Goal: Information Seeking & Learning: Find specific fact

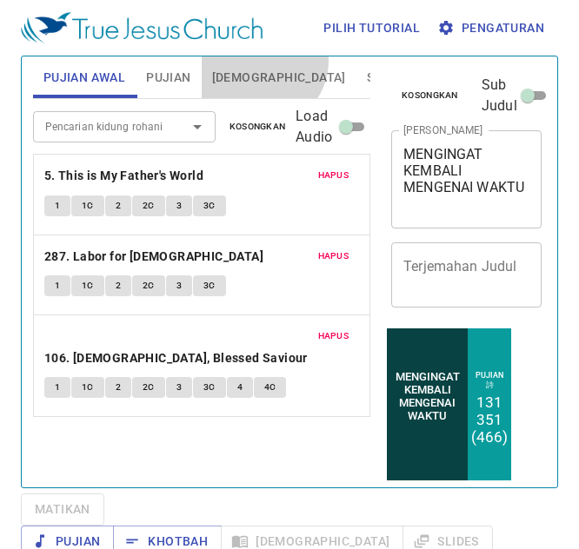
click at [259, 61] on button "[DEMOGRAPHIC_DATA]" at bounding box center [279, 77] width 155 height 42
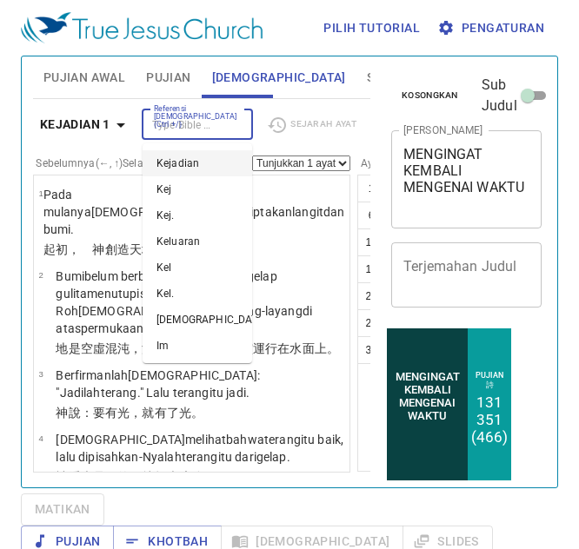
click at [190, 119] on input "Referensi [DEMOGRAPHIC_DATA] (Ctrl +/)" at bounding box center [183, 125] width 72 height 20
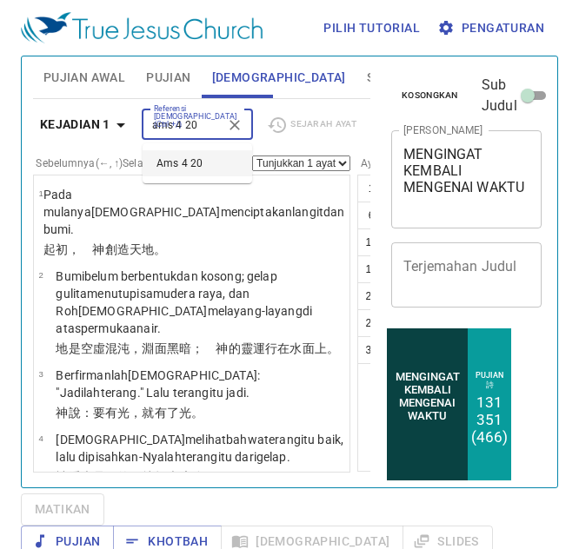
type input "ams 4 20"
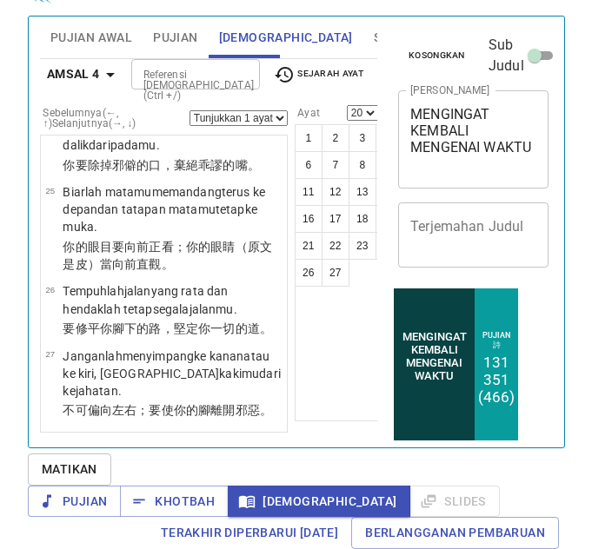
scroll to position [2547, 0]
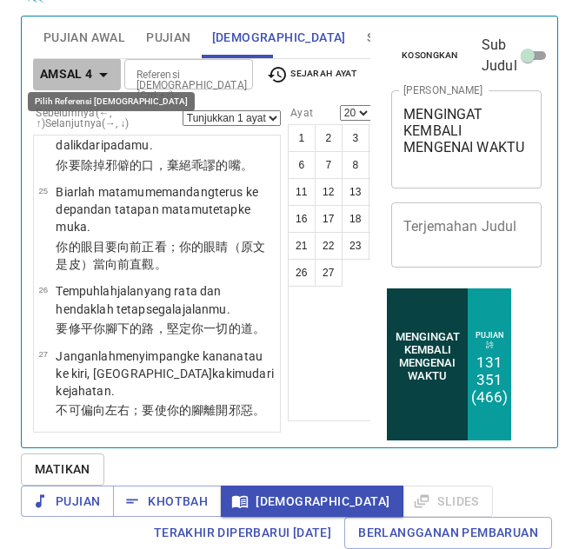
click at [96, 66] on icon "button" at bounding box center [103, 74] width 21 height 21
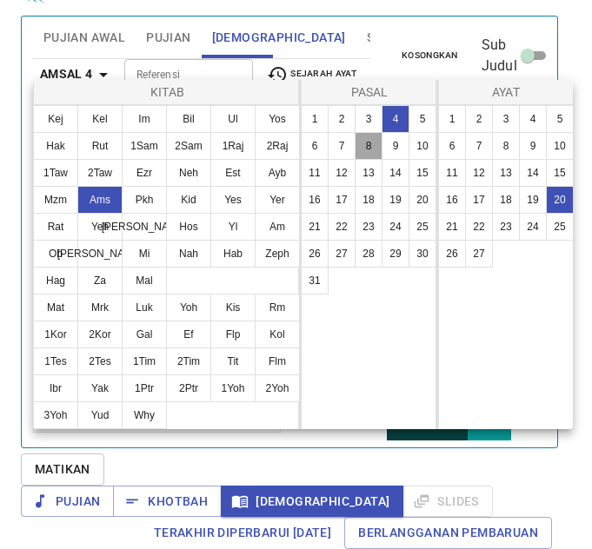
click at [372, 139] on button "8" at bounding box center [368, 146] width 28 height 28
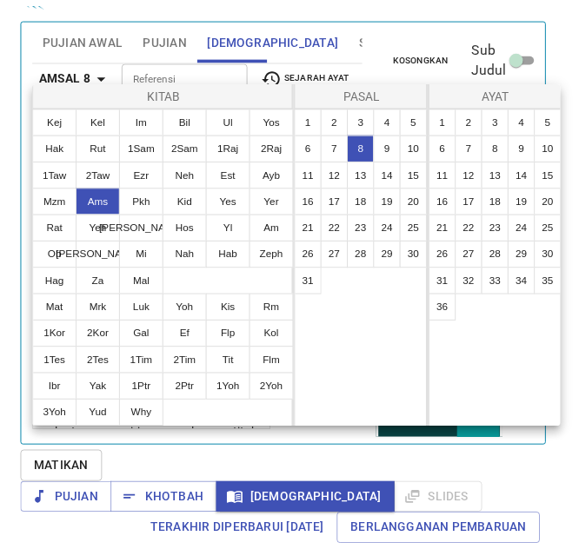
scroll to position [0, 0]
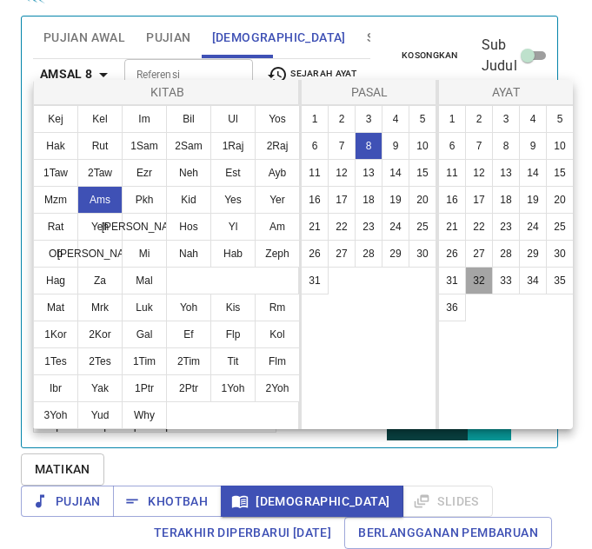
click at [476, 282] on button "32" at bounding box center [479, 281] width 28 height 28
select select "32"
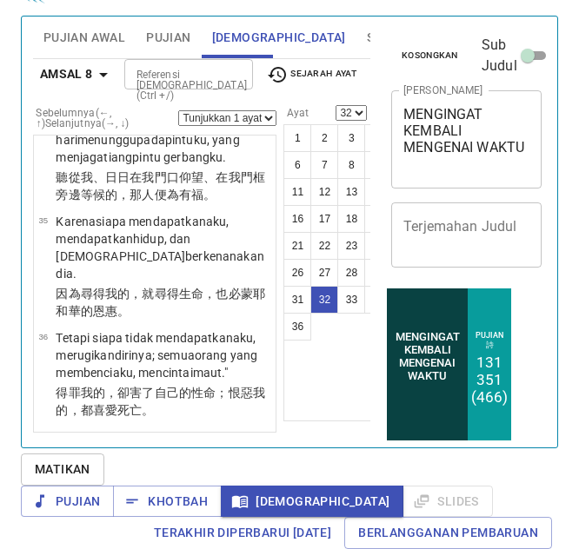
scroll to position [3954, 0]
select select "33"
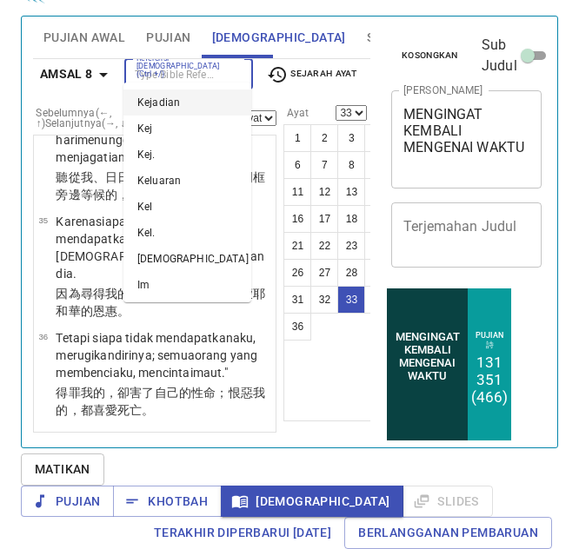
click at [185, 64] on input "Referensi [DEMOGRAPHIC_DATA] (Ctrl +/)" at bounding box center [173, 74] width 89 height 20
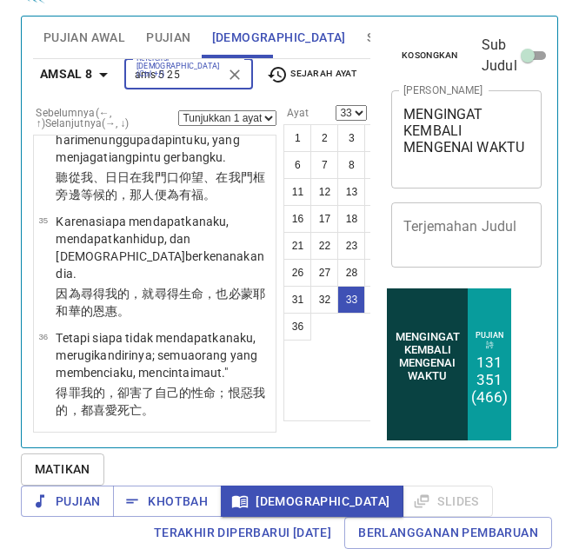
scroll to position [10, 0]
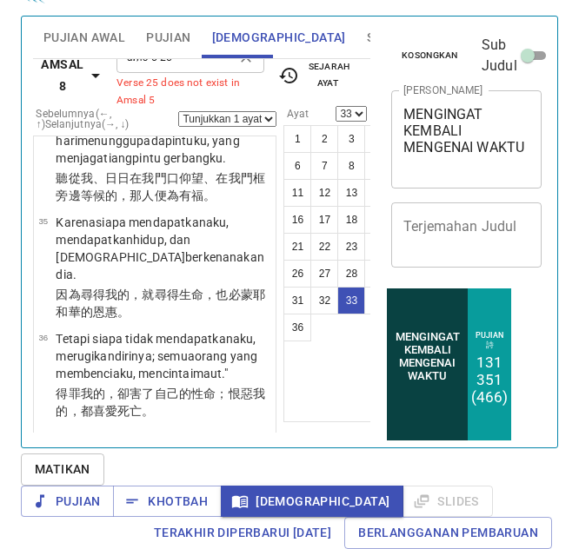
click at [209, 70] on div "ams 5 25 Referensi Alkitab (Ctrl +/)" at bounding box center [190, 58] width 148 height 30
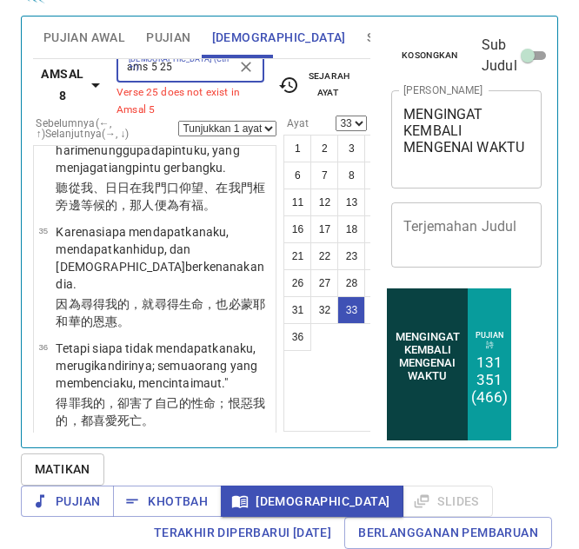
click at [148, 70] on input "ams 5 25" at bounding box center [176, 67] width 109 height 20
click at [185, 67] on input "ams 5 25" at bounding box center [176, 67] width 109 height 20
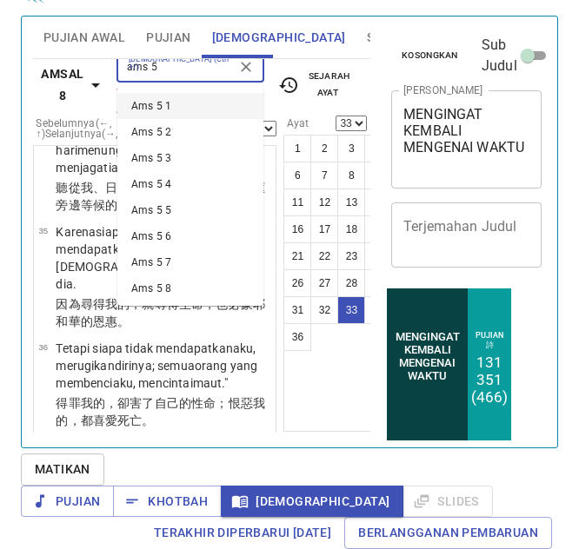
scroll to position [394, 0]
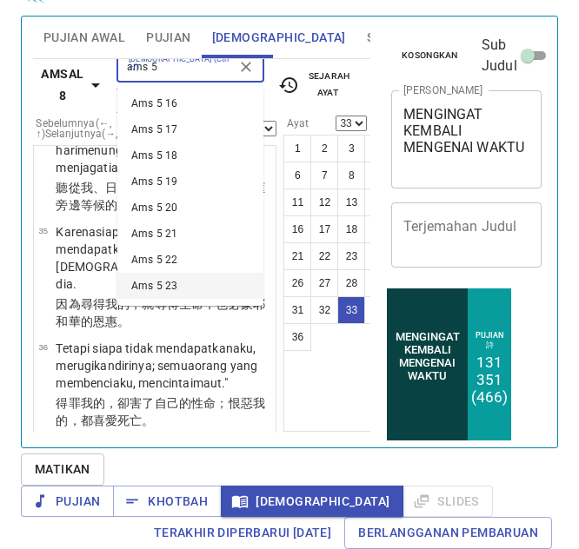
click at [197, 293] on li "Ams 5 23" at bounding box center [190, 286] width 146 height 26
type input "ams 5"
select select "23"
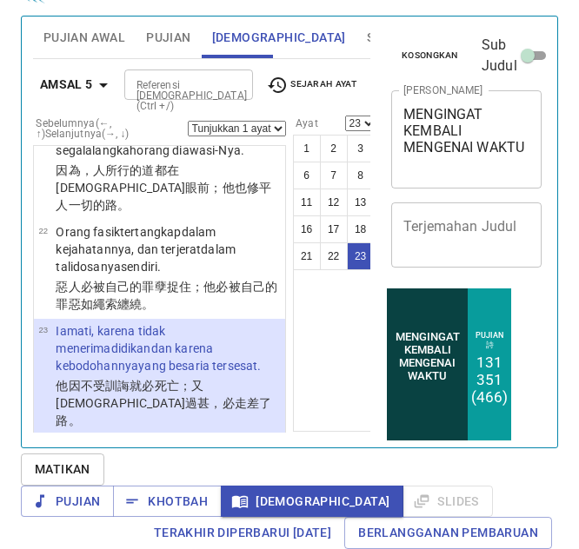
scroll to position [2658, 0]
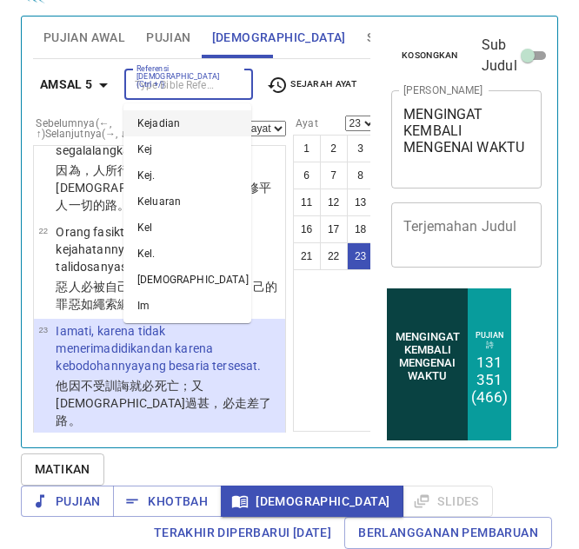
click at [177, 96] on div "Referensi [DEMOGRAPHIC_DATA] (Ctrl +/)" at bounding box center [188, 85] width 129 height 30
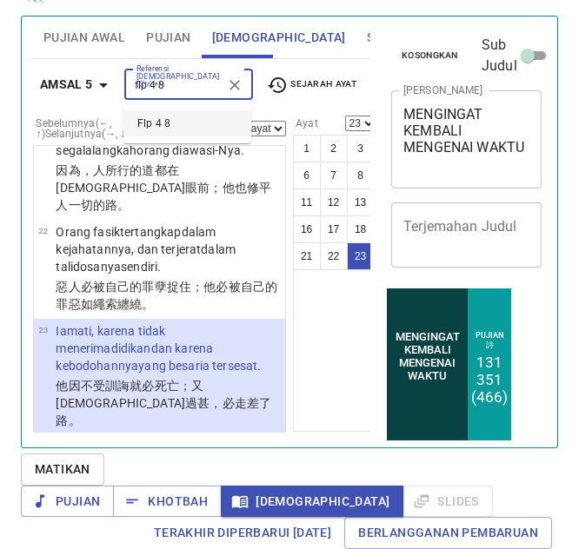
type input "flp 4 8"
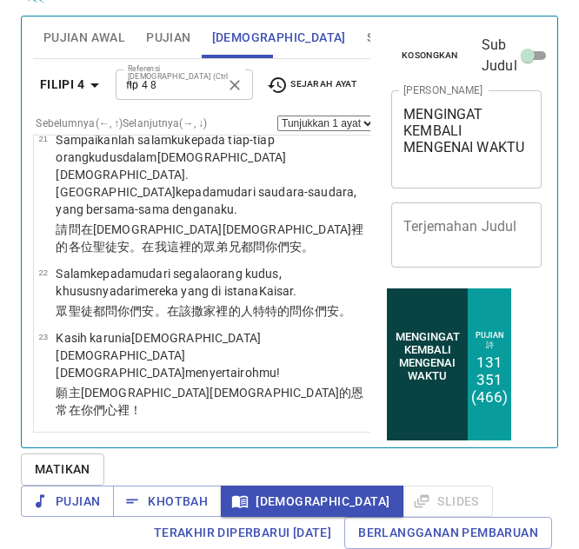
select select "8"
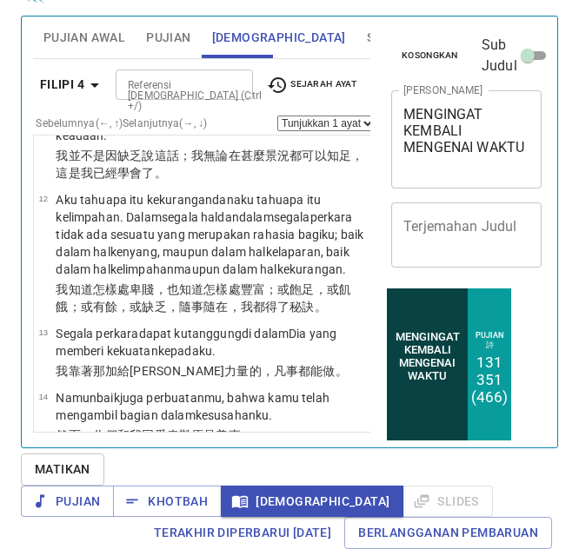
click at [140, 75] on div "Referensi [DEMOGRAPHIC_DATA] (Ctrl +/)" at bounding box center [184, 85] width 137 height 30
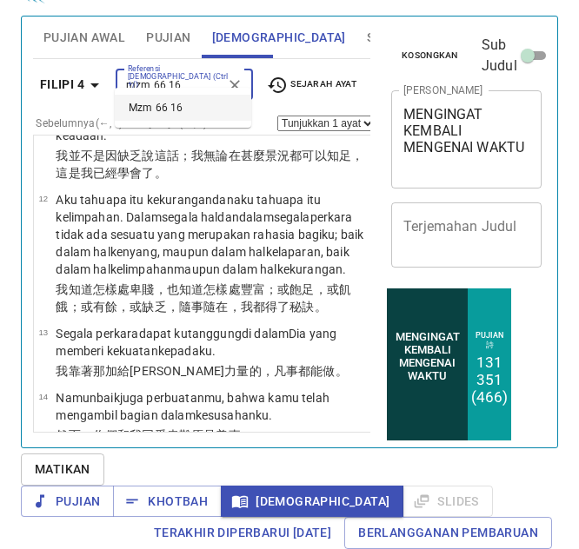
type input "mzm 66 16"
select select "16"
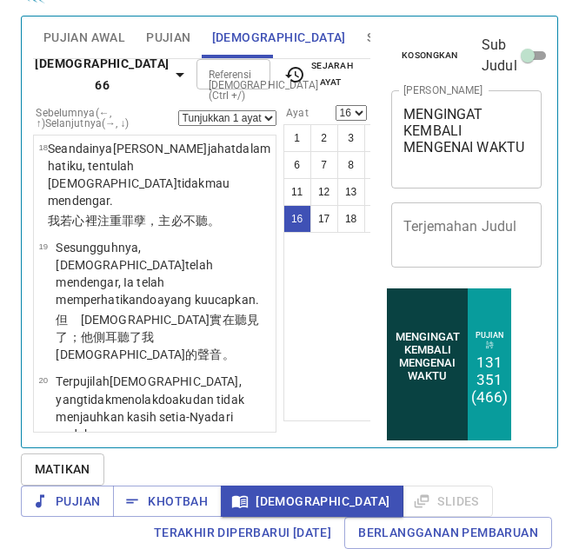
scroll to position [2367, 0]
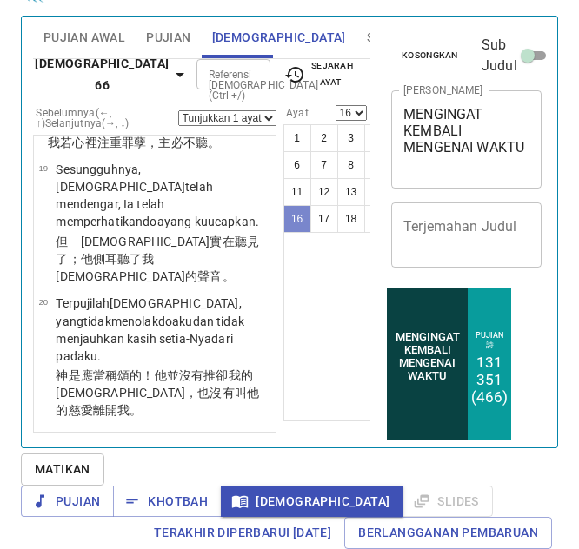
click at [283, 208] on button "16" at bounding box center [297, 219] width 28 height 28
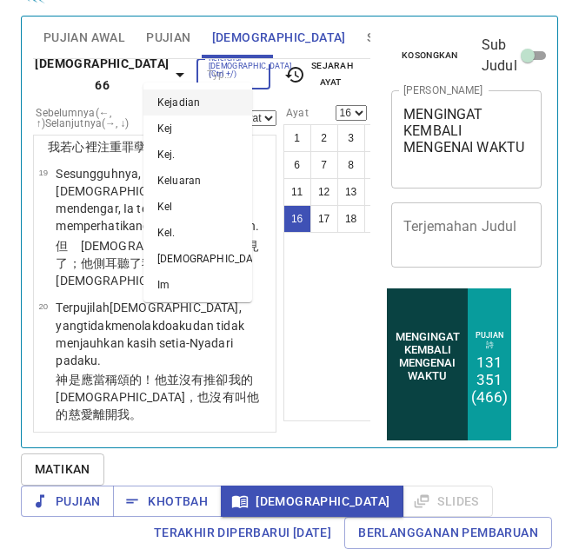
click at [202, 68] on input "Referensi [DEMOGRAPHIC_DATA] (Ctrl +/)" at bounding box center [219, 74] width 35 height 20
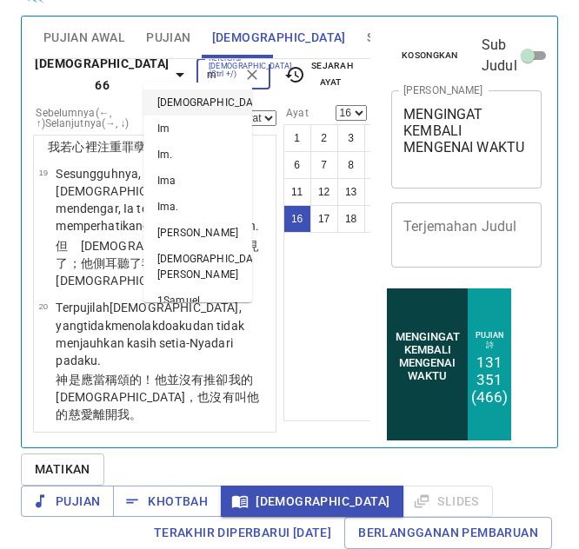
scroll to position [20, 0]
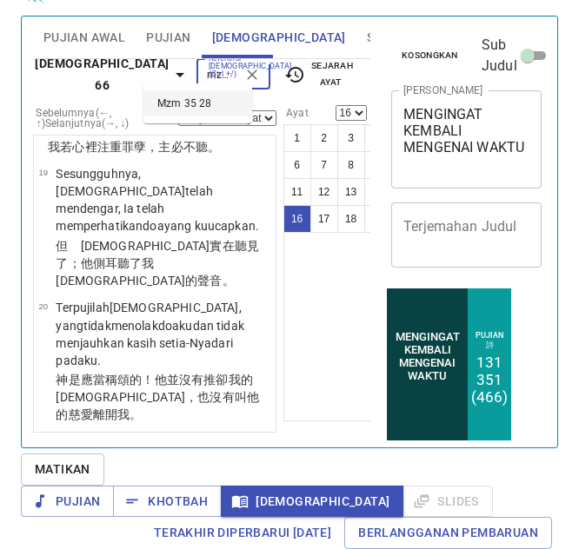
type input "mzm 35 28"
select select "28"
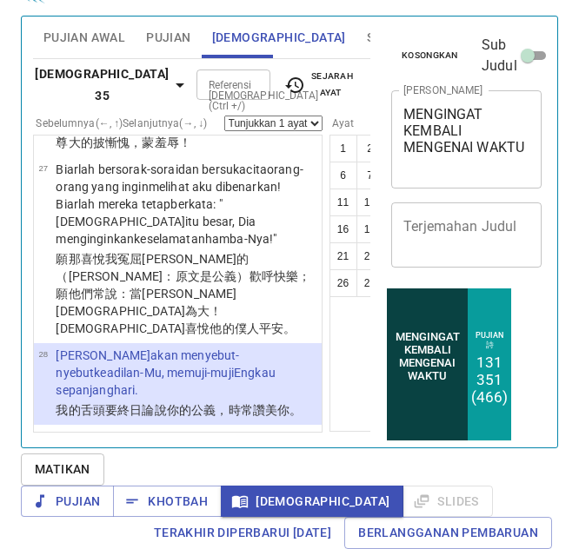
scroll to position [21, 0]
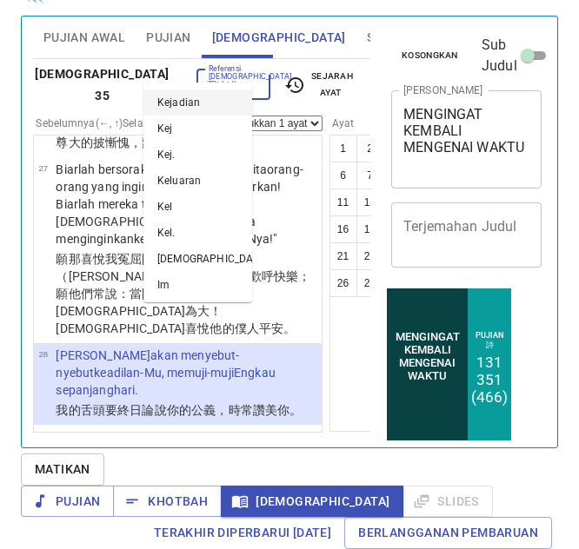
click at [202, 75] on input "Referensi [DEMOGRAPHIC_DATA] (Ctrl +/)" at bounding box center [219, 85] width 35 height 20
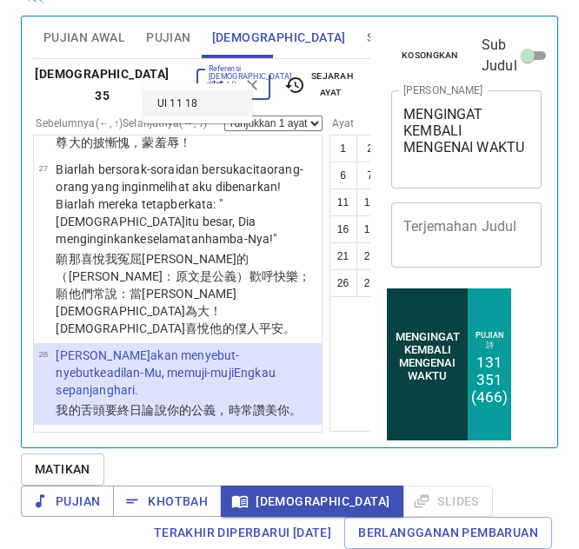
type input "ul 11 18"
select select "18"
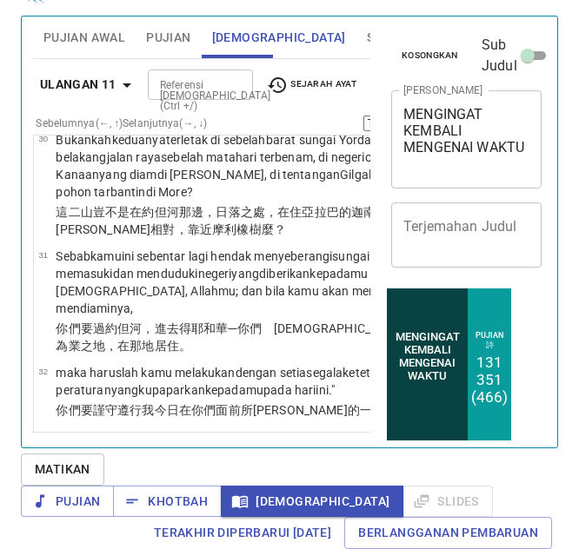
scroll to position [3836, 0]
click at [178, 78] on div "Referensi [DEMOGRAPHIC_DATA] (Ctrl +/)" at bounding box center [200, 85] width 105 height 30
type input "1"
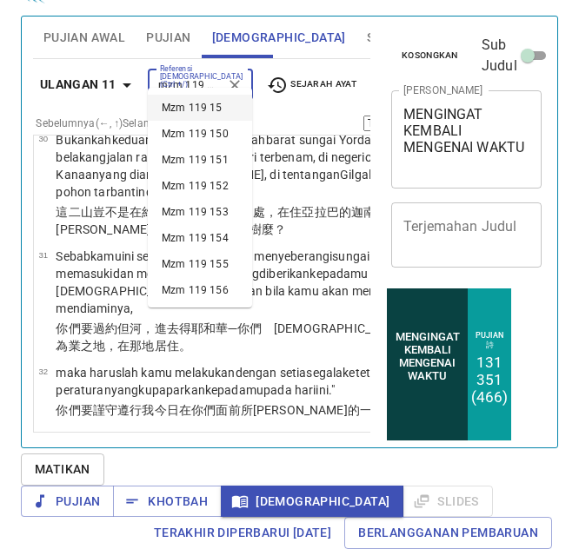
scroll to position [0, 3]
type input "mzm 119 15"
select select "15"
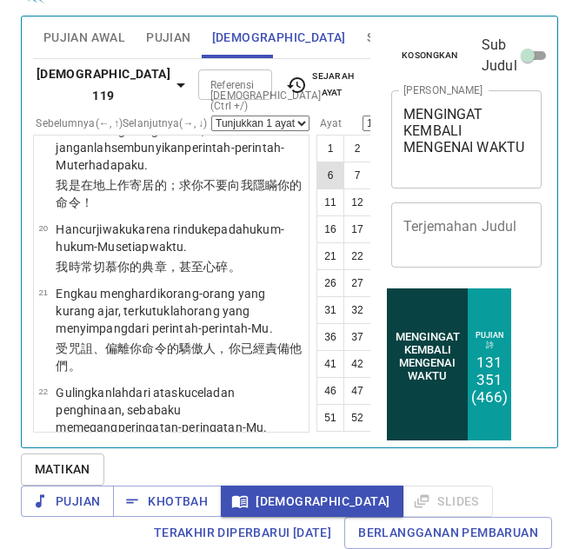
scroll to position [21, 0]
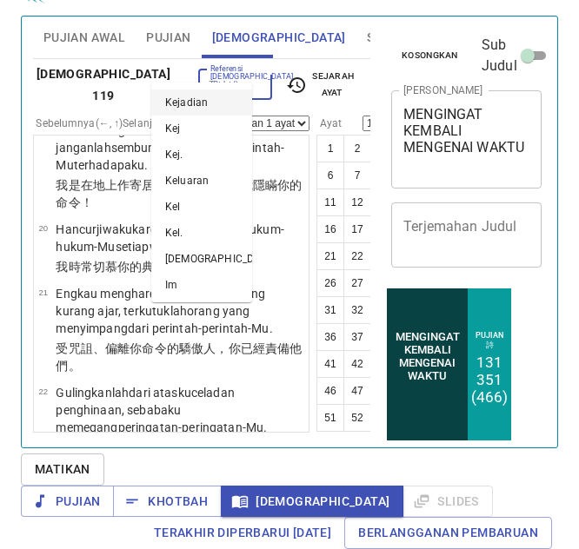
click at [203, 75] on input "Referensi [DEMOGRAPHIC_DATA] (Ctrl +/)" at bounding box center [220, 85] width 35 height 20
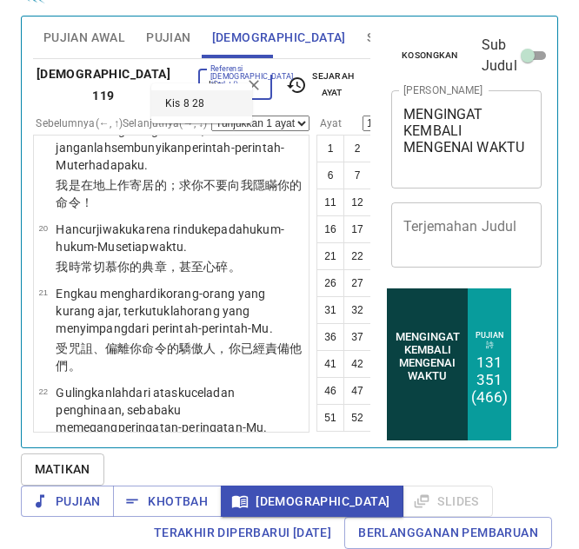
type input "kis 8 28"
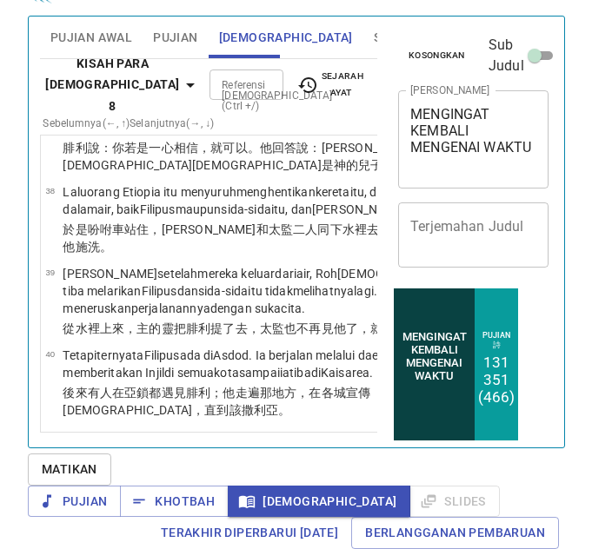
scroll to position [4567, 0]
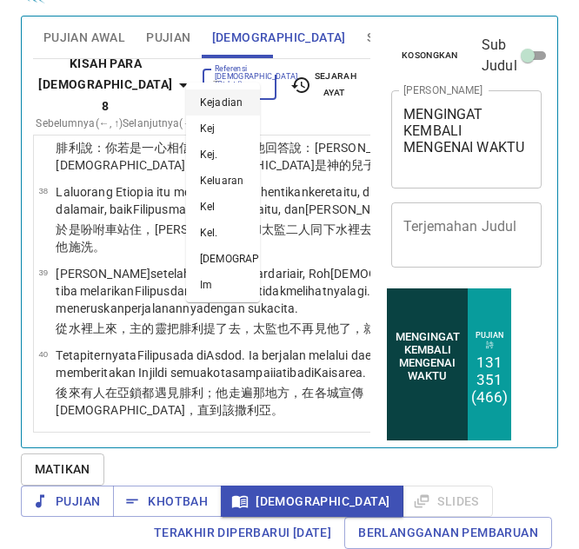
click at [215, 75] on input "Referensi [DEMOGRAPHIC_DATA] (Ctrl +/)" at bounding box center [225, 85] width 35 height 20
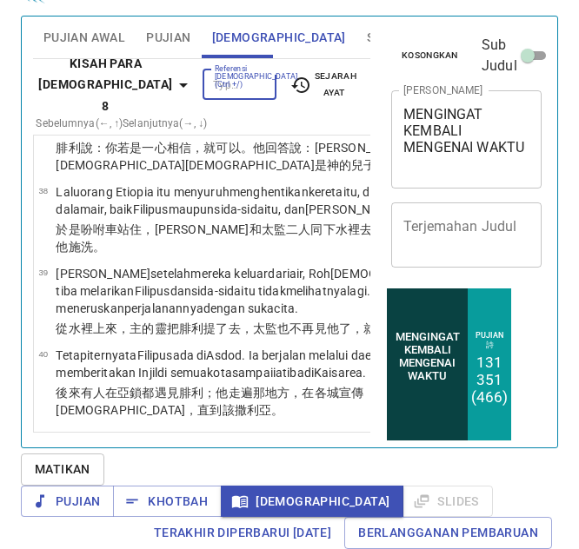
click at [212, 75] on input "Referensi [DEMOGRAPHIC_DATA] (Ctrl +/)" at bounding box center [225, 85] width 35 height 20
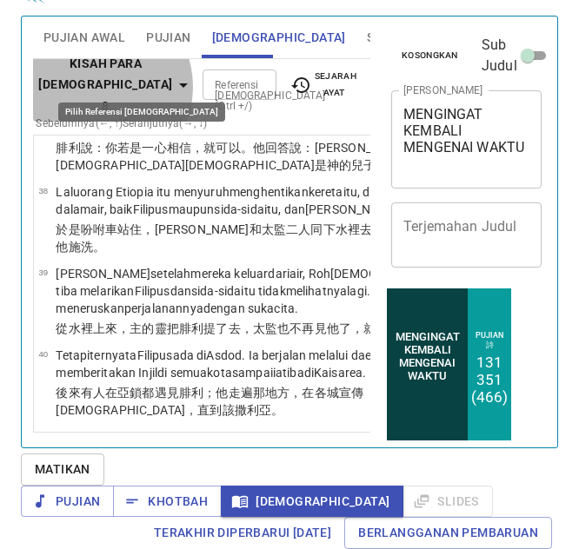
click at [95, 76] on b "Kisah Para Rasul 8" at bounding box center [105, 85] width 134 height 64
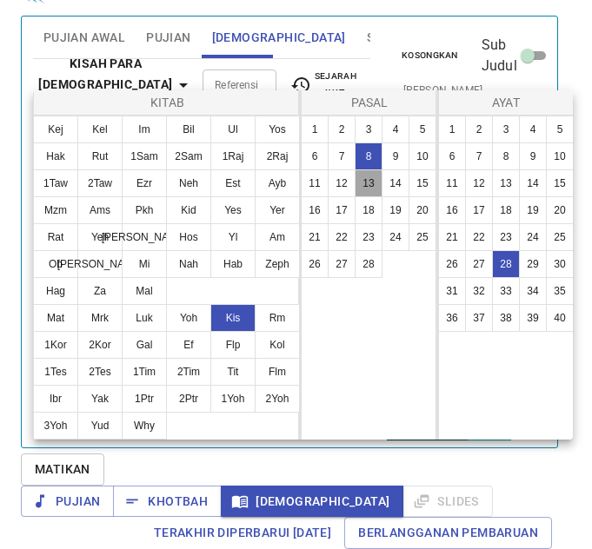
click at [362, 184] on button "13" at bounding box center [368, 183] width 28 height 28
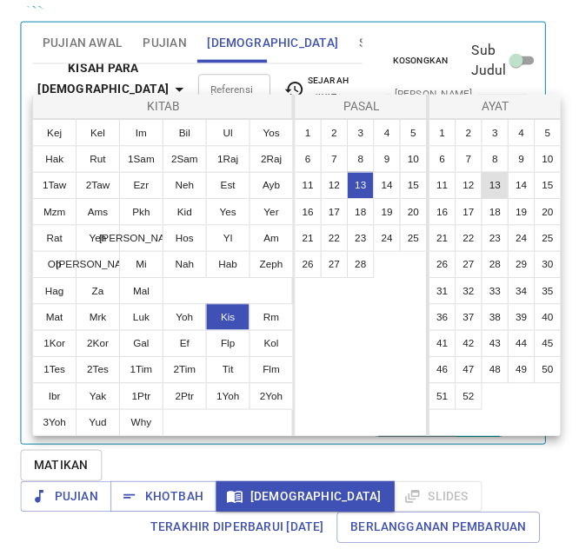
scroll to position [0, 0]
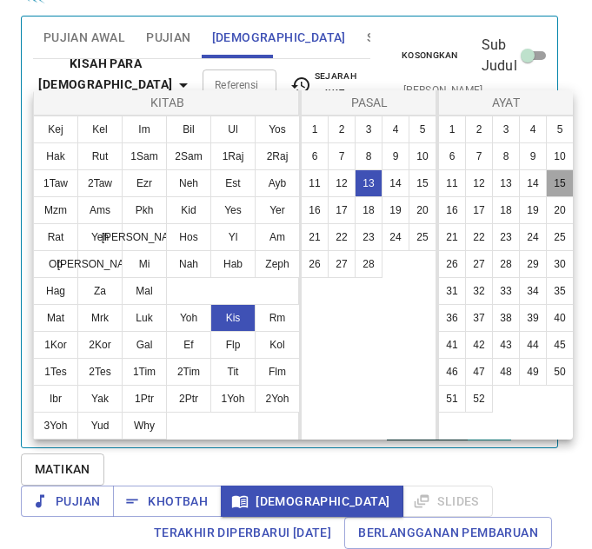
click at [553, 183] on button "15" at bounding box center [560, 183] width 28 height 28
select select "15"
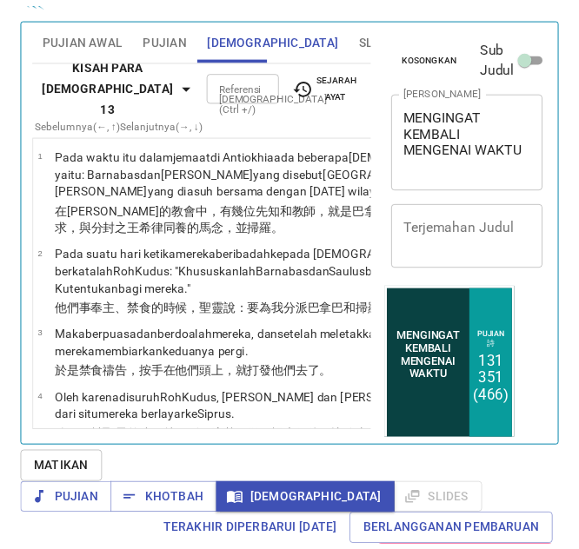
scroll to position [2686, 0]
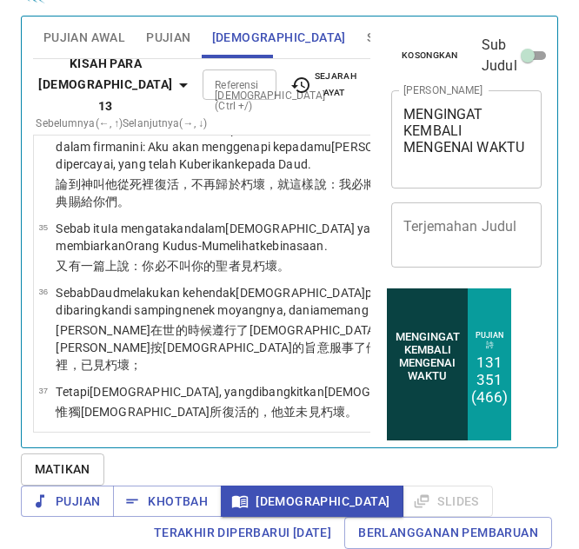
click at [246, 73] on div at bounding box center [257, 85] width 23 height 24
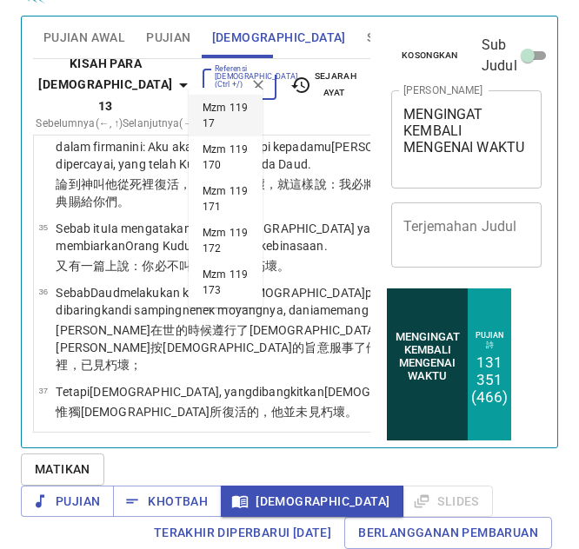
scroll to position [0, 39]
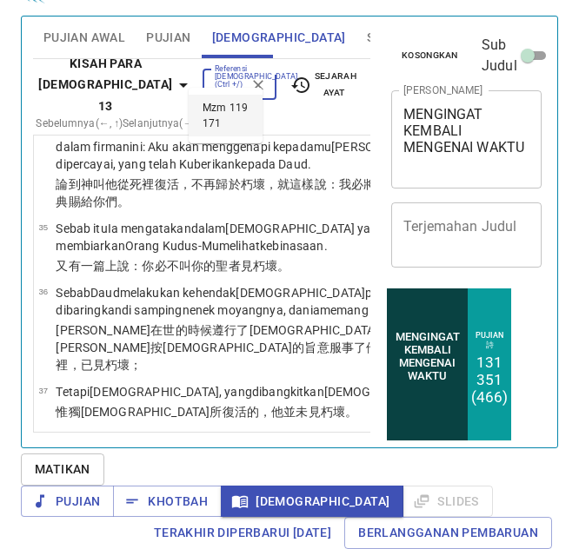
type input "mzm 119 171"
select select "171"
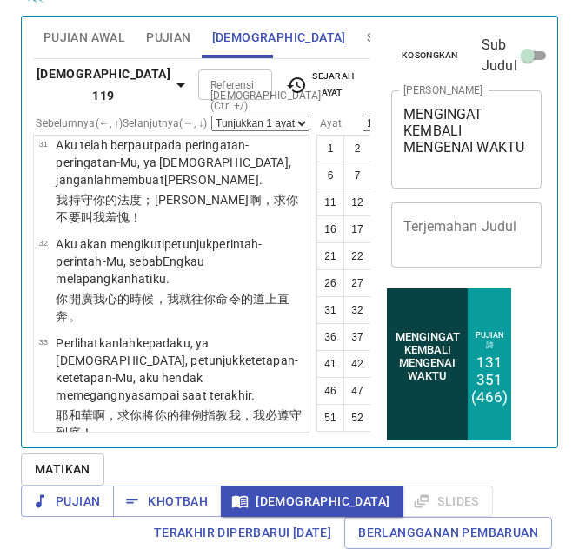
scroll to position [21, 0]
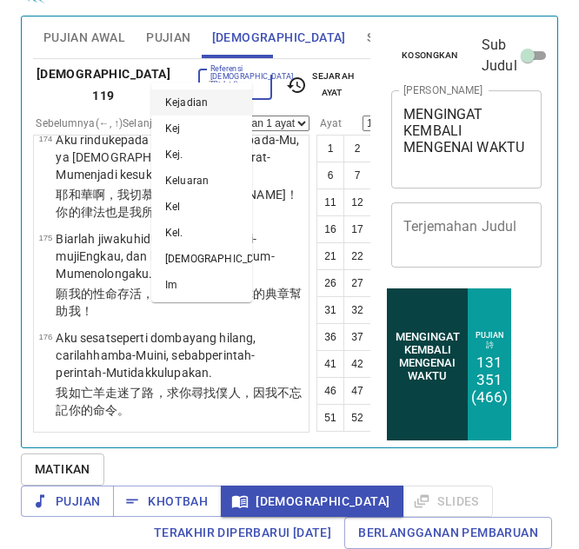
click at [203, 75] on input "Referensi [DEMOGRAPHIC_DATA] (Ctrl +/)" at bounding box center [220, 85] width 35 height 20
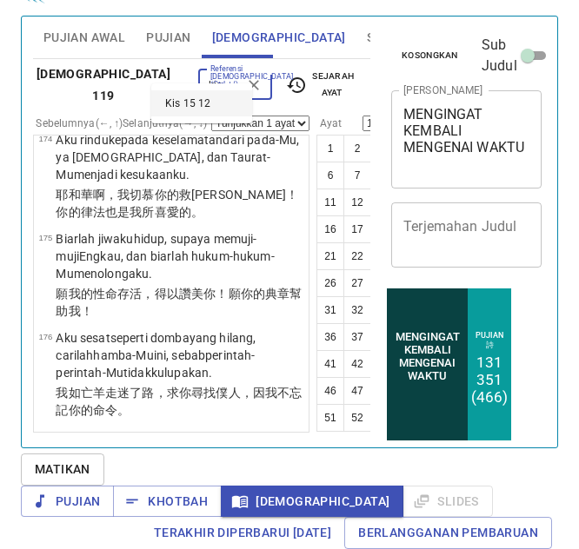
type input "kis 15 12"
select select "12"
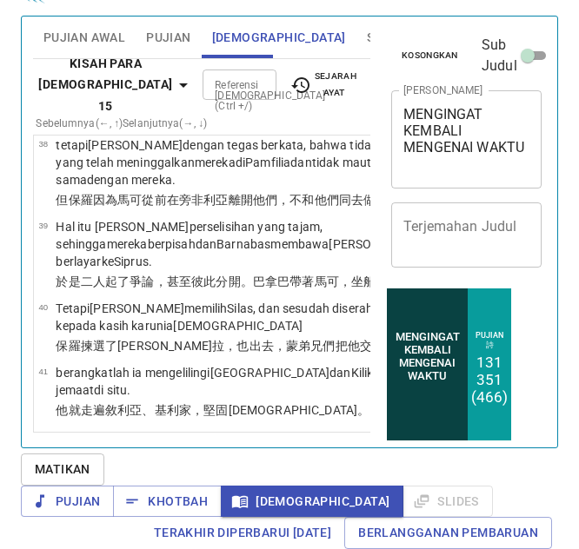
scroll to position [21, 0]
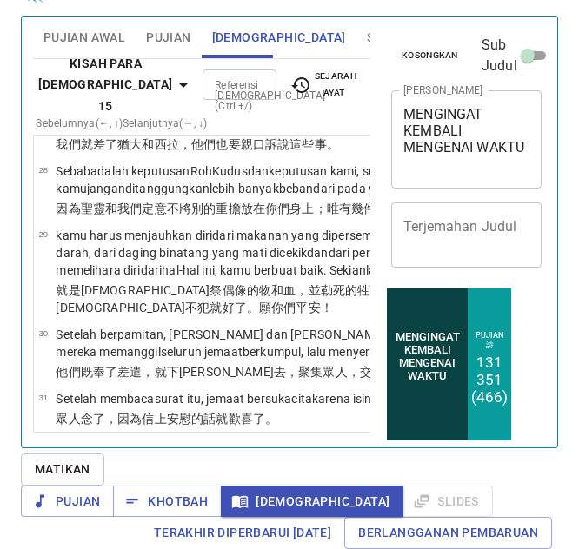
click at [246, 73] on div at bounding box center [257, 85] width 23 height 24
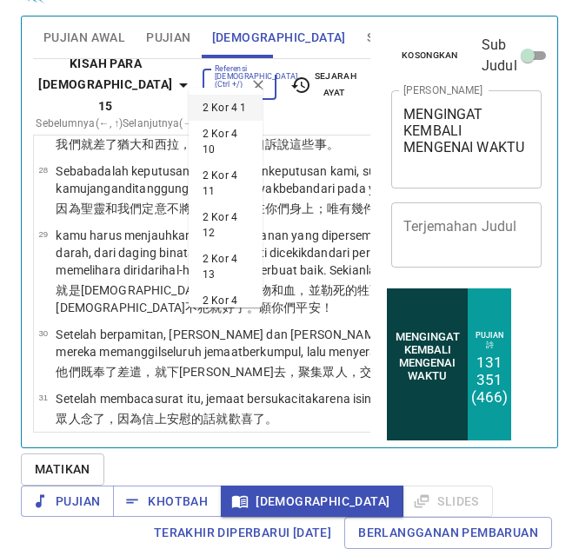
scroll to position [0, 21]
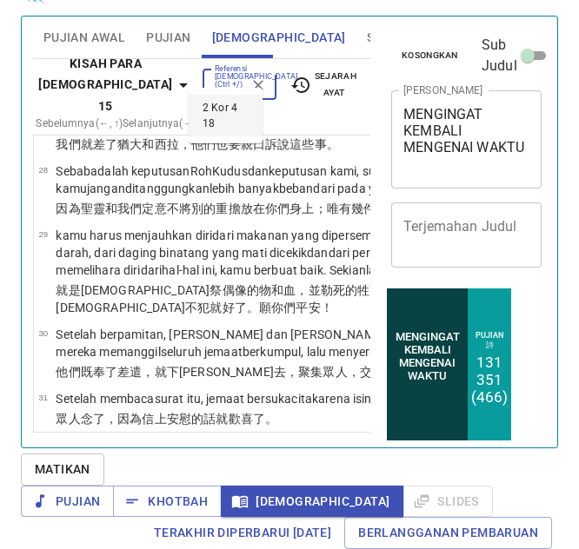
type input "2 kor 4 18"
select select "18"
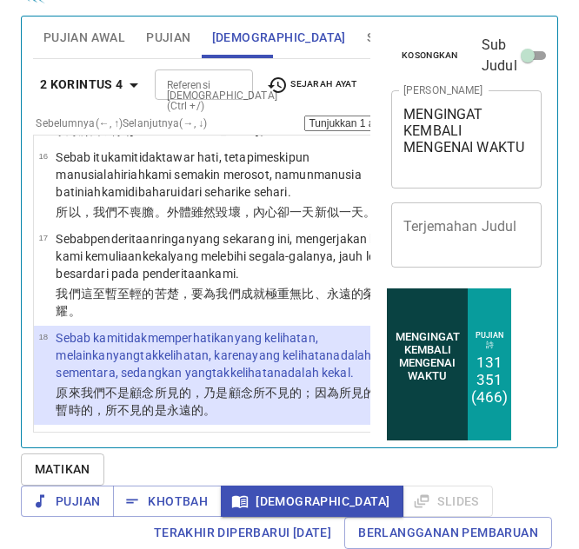
scroll to position [3118, 0]
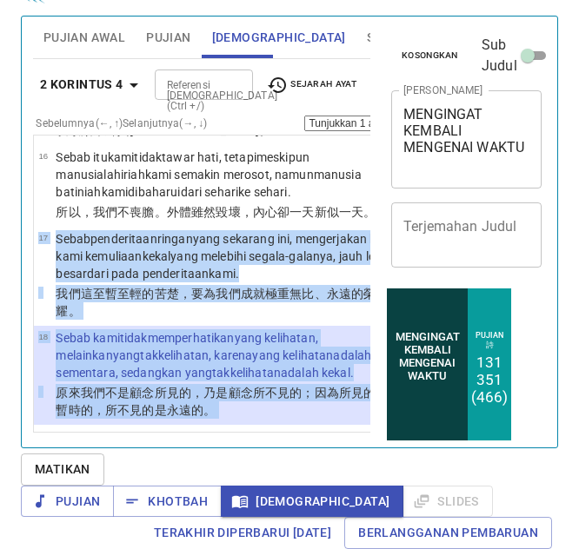
drag, startPoint x: 253, startPoint y: 265, endPoint x: -44, endPoint y: 169, distance: 312.4
click at [0, 169] on html "Pilih tutorial Pengaturan Pujian Awal Pujian Alkitab Slides Pencarian kidung ro…" at bounding box center [289, 234] width 579 height 549
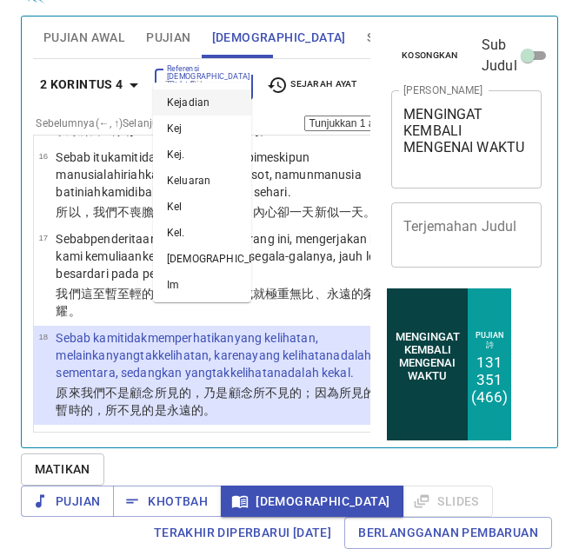
click at [176, 75] on input "Referensi [DEMOGRAPHIC_DATA] (Ctrl +/)" at bounding box center [189, 85] width 59 height 20
click at [81, 348] on wg3361 "kelihatan , karena yang kelihatan adalah sementara , sedangkan yang tak kelihat…" at bounding box center [213, 363] width 315 height 31
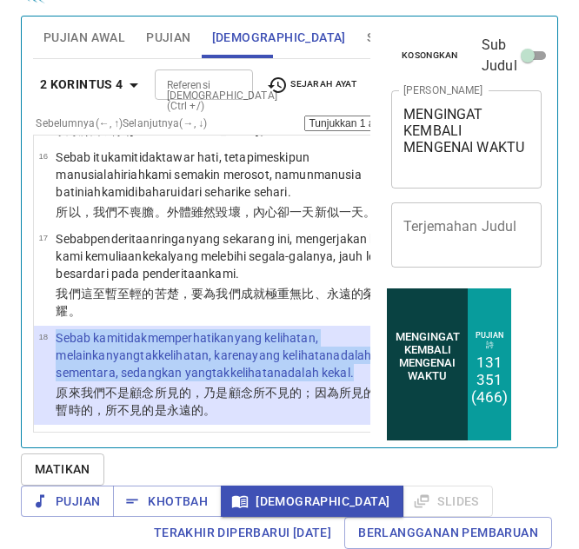
drag, startPoint x: 94, startPoint y: 374, endPoint x: 46, endPoint y: 270, distance: 113.9
click at [46, 329] on tr "18 Sebab kami tidak memperhatikan yang kelihatan , melainkan yang tak kelihatan…" at bounding box center [217, 356] width 359 height 55
copy tr "Sebab kami tidak memperhatikan yang kelihatan , melainkan yang tak kelihatan , …"
click at [224, 73] on div at bounding box center [233, 85] width 23 height 24
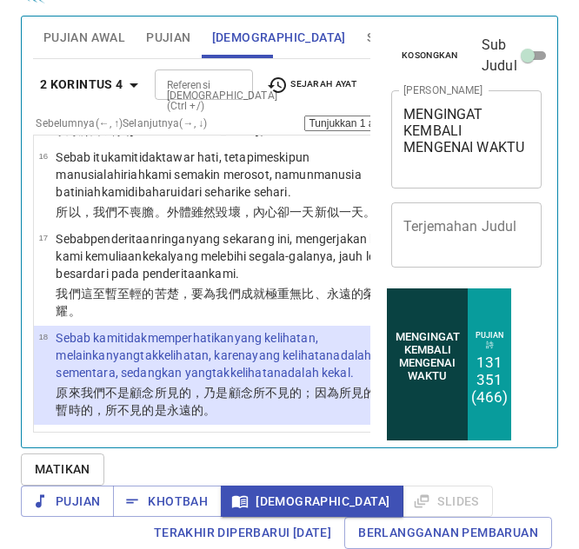
scroll to position [16, 0]
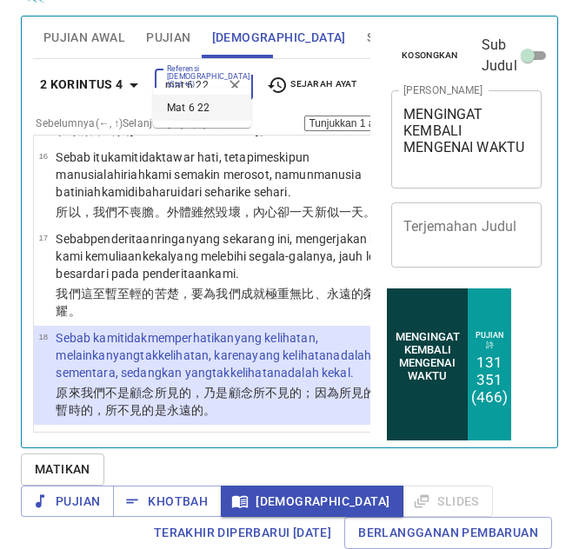
type input "mat 6 22"
select select "22"
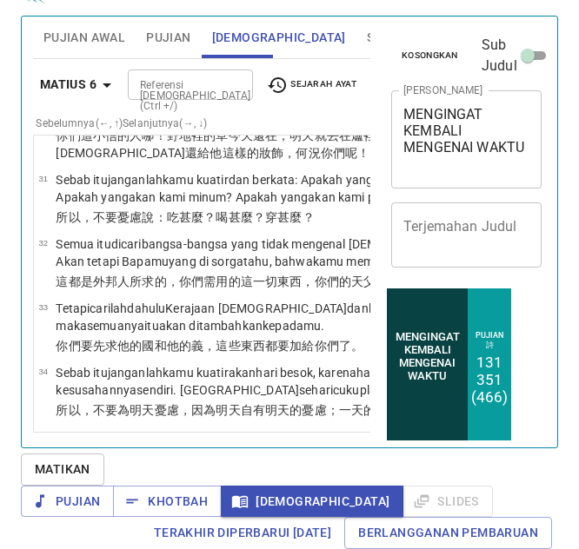
scroll to position [21, 0]
drag, startPoint x: 168, startPoint y: 260, endPoint x: 56, endPoint y: 248, distance: 111.9
copy p "Mata adalah pelita tubuh . Jika matamu baik ,"
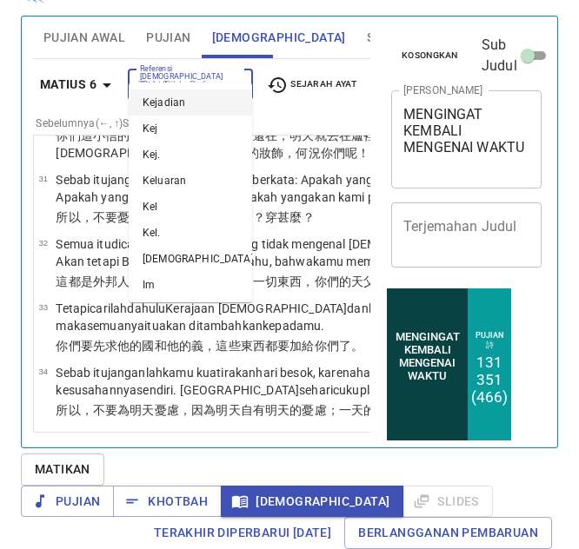
click at [196, 75] on input "Referensi [DEMOGRAPHIC_DATA] (Ctrl +/)" at bounding box center [176, 85] width 86 height 20
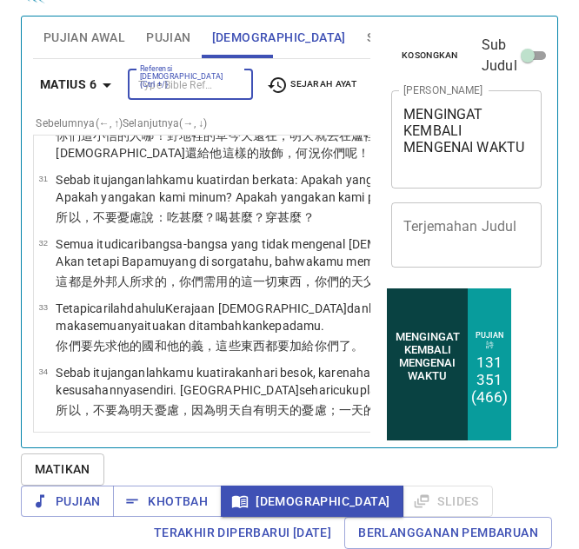
click at [196, 75] on input "Referensi [DEMOGRAPHIC_DATA] (Ctrl +/)" at bounding box center [176, 85] width 86 height 20
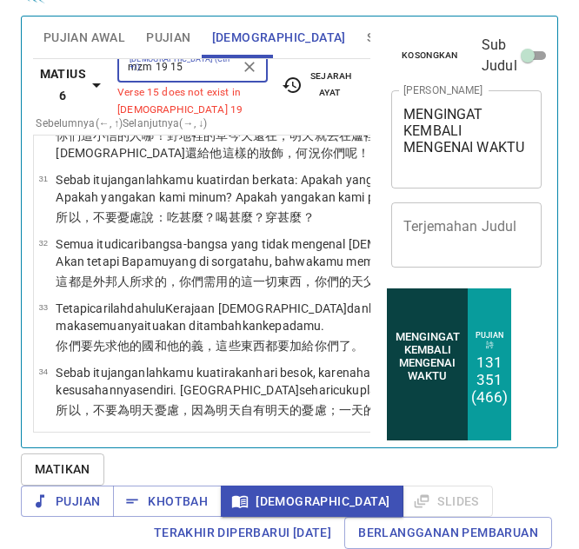
click at [200, 67] on input "mzm 19 15" at bounding box center [178, 67] width 111 height 20
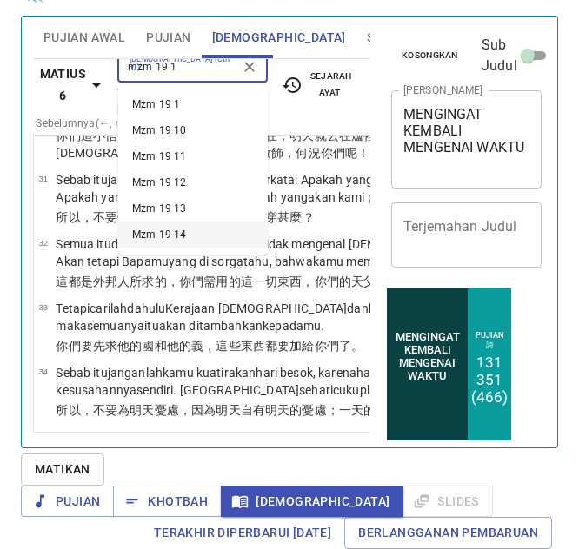
click at [212, 245] on li "Mzm 19 14" at bounding box center [192, 235] width 149 height 26
type input "mzm 19 1"
select select "14"
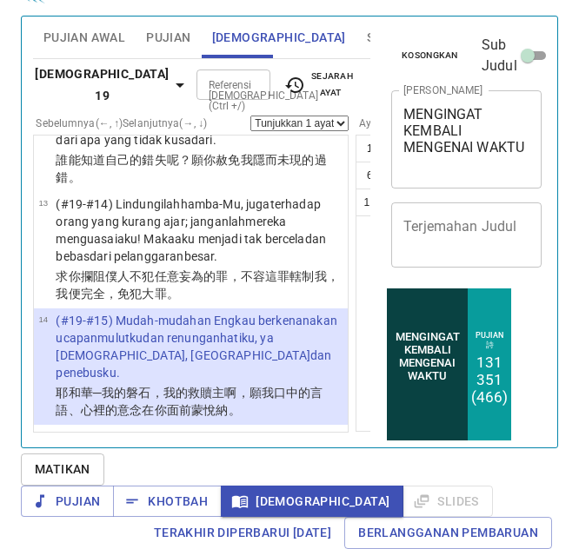
scroll to position [1905, 0]
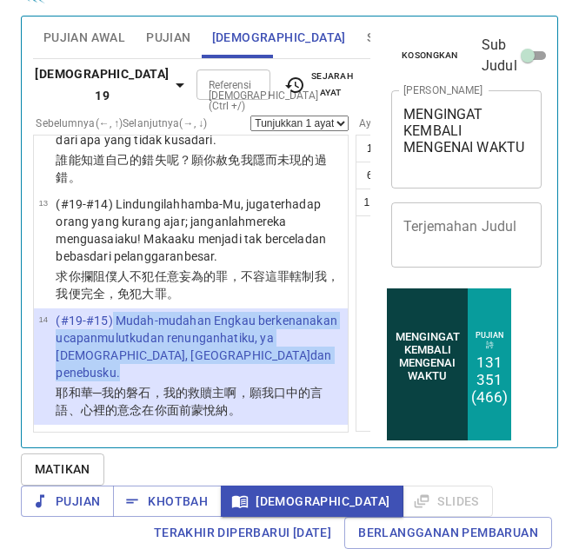
drag, startPoint x: 111, startPoint y: 270, endPoint x: 186, endPoint y: 357, distance: 114.6
click at [186, 357] on p "(#19-#15) Mudah-mudahan Engkau berkenan akan ucapan mulutku dan renungan hatiku…" at bounding box center [199, 347] width 287 height 70
copy p "Mudah-mudahan Engkau berkenan akan ucapan mulutku dan renungan hatiku , ya TUHA…"
click at [209, 71] on div "Referensi [DEMOGRAPHIC_DATA] (Ctrl +/)" at bounding box center [233, 85] width 74 height 30
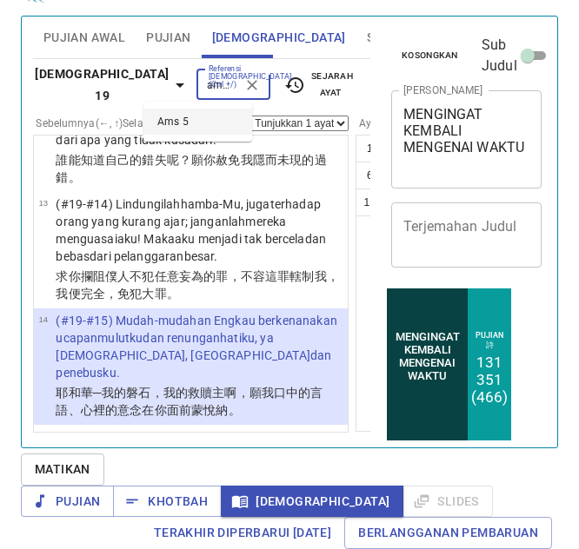
type input "ams 5"
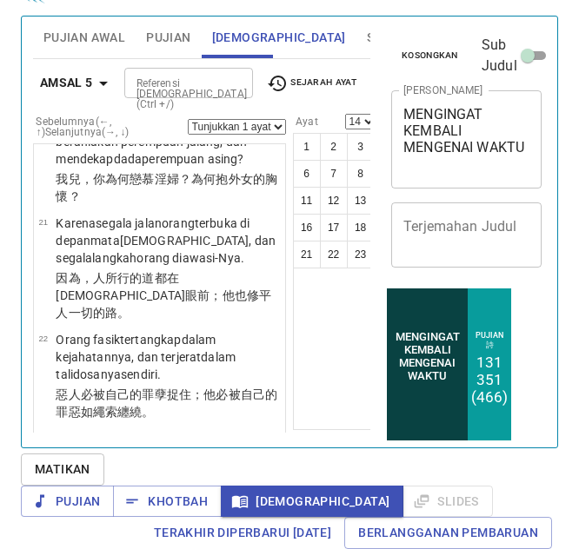
scroll to position [0, 0]
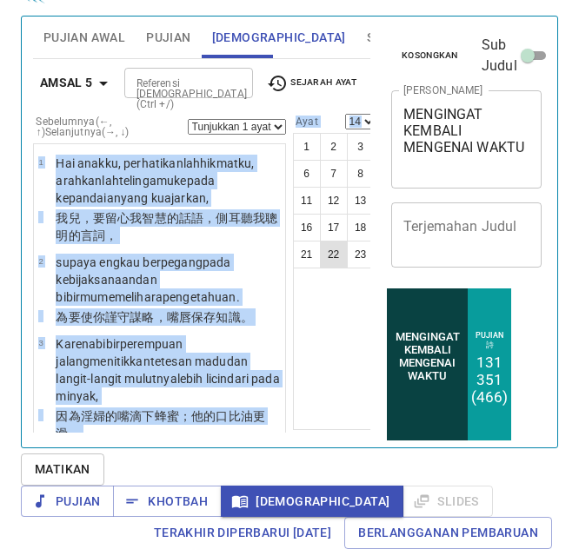
drag, startPoint x: 228, startPoint y: 179, endPoint x: 286, endPoint y: 262, distance: 101.0
click at [286, 262] on div "Sebelumnya (←, ↑) Selanjutnya (→, ↓) Tunjukkan 1 ayat Tunjukkan 2 ayat Tunjukka…" at bounding box center [231, 263] width 396 height 298
click at [347, 264] on button "23" at bounding box center [361, 255] width 28 height 28
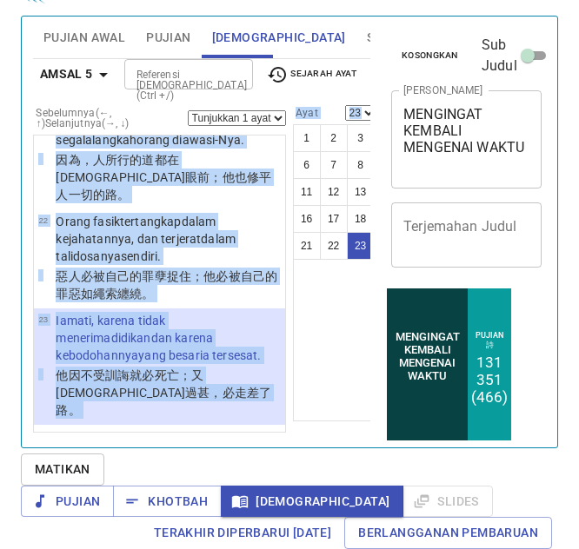
click at [293, 335] on div "1 2 3 4 5 6 7 8 9 10 11 12 13 14 15 16 17 18 19 20 21 22 23" at bounding box center [361, 272] width 136 height 297
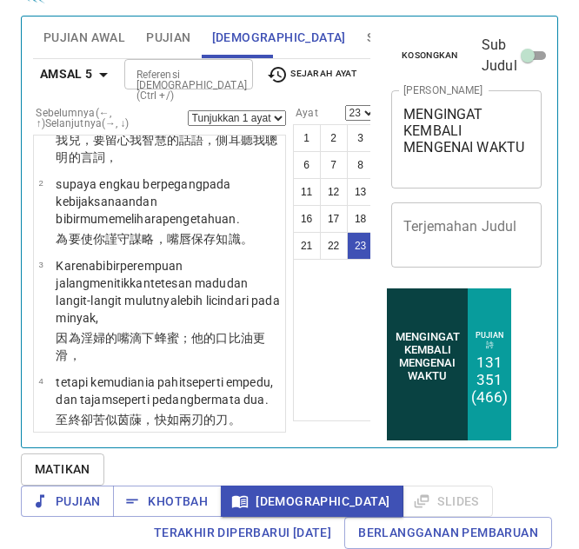
scroll to position [0, 0]
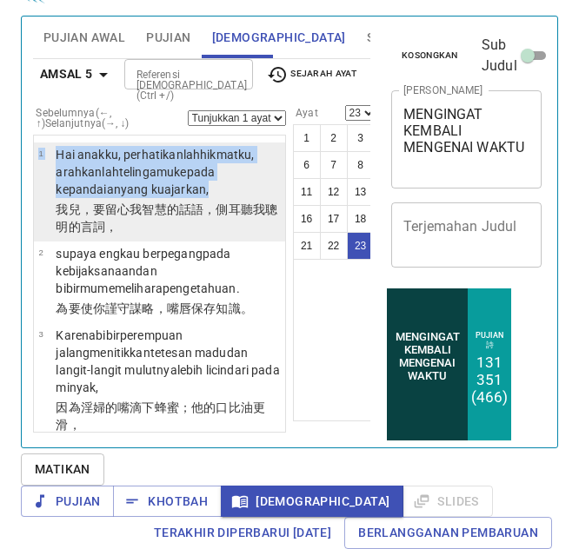
drag, startPoint x: 123, startPoint y: 229, endPoint x: 36, endPoint y: 143, distance: 122.9
click at [36, 143] on li "1 Hai anakku , perhatikanlah hikmatku , arahkanlah telingamu kepada kepandaian …" at bounding box center [159, 191] width 251 height 99
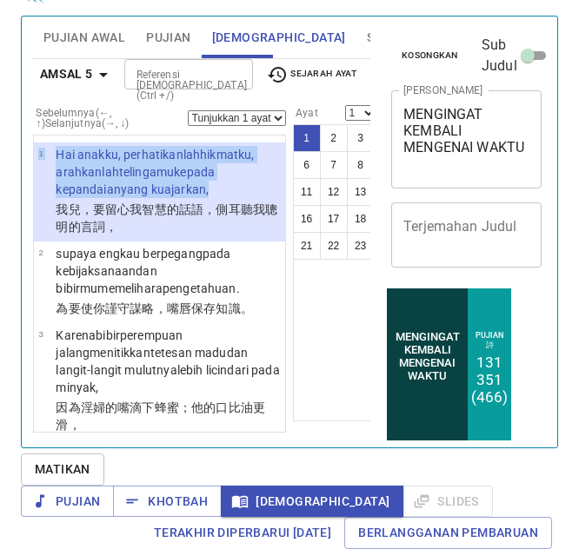
copy tbody "1 Hai anakku , perhatikanlah hikmatku , arahkanlah telingamu kepada kepandaian …"
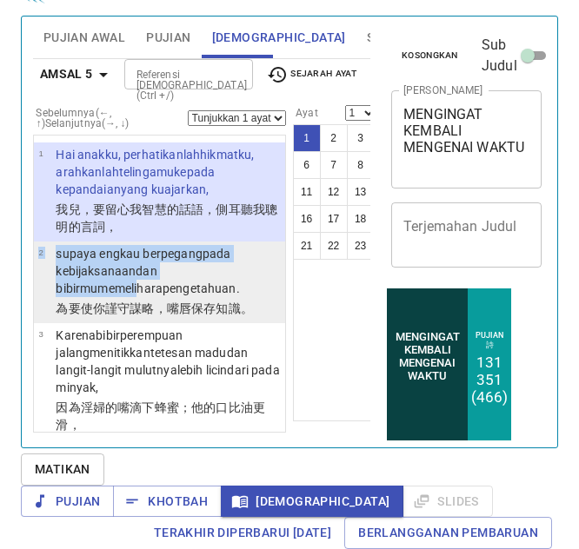
drag, startPoint x: 142, startPoint y: 332, endPoint x: 35, endPoint y: 291, distance: 114.4
click at [35, 291] on li "2 supaya engkau berpegang pada kebijaksanaan dan bibirmu memelihara pengetahuan…" at bounding box center [159, 283] width 251 height 82
select select "2"
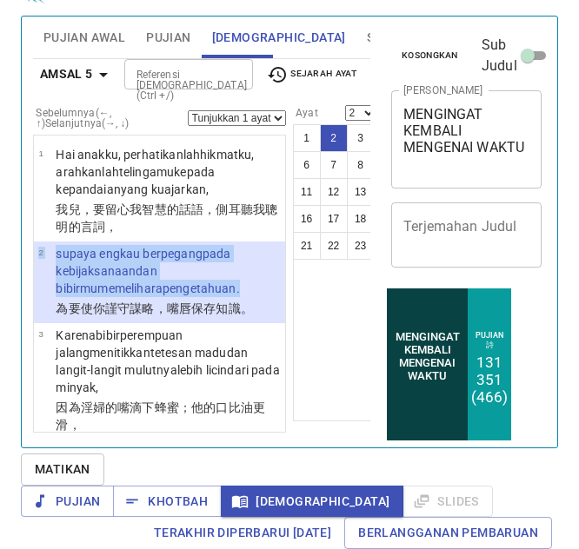
drag, startPoint x: 135, startPoint y: 343, endPoint x: 33, endPoint y: 286, distance: 116.7
click at [34, 286] on li "2 supaya engkau berpegang pada kebijaksanaan dan bibirmu memelihara pengetahuan…" at bounding box center [159, 283] width 251 height 82
copy tbody "2 supaya engkau berpegang pada kebijaksanaan dan bibirmu memelihara pengetahuan…"
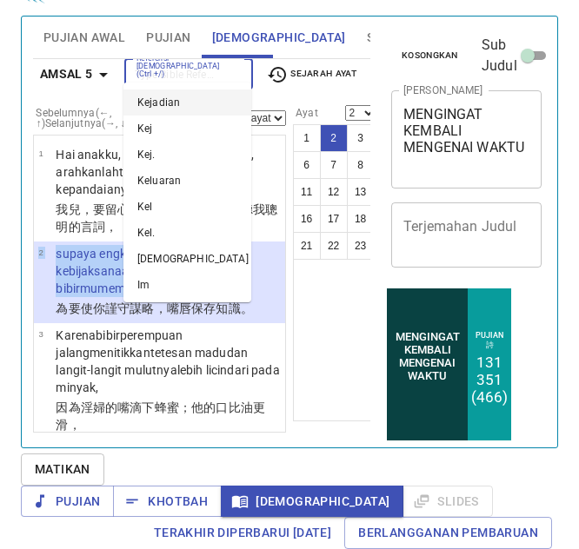
click at [152, 70] on input "Referensi [DEMOGRAPHIC_DATA] (Ctrl +/)" at bounding box center [173, 74] width 89 height 20
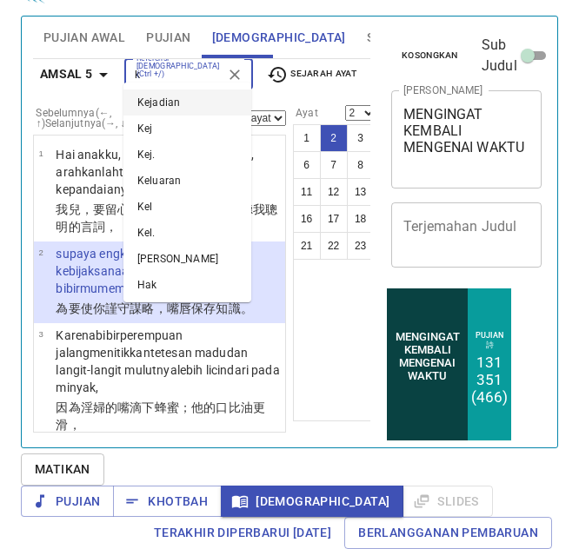
scroll to position [20, 0]
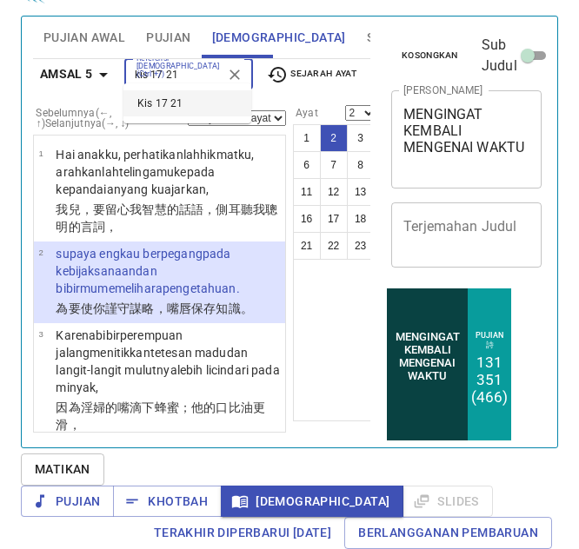
type input "kis 17 21"
select select "21"
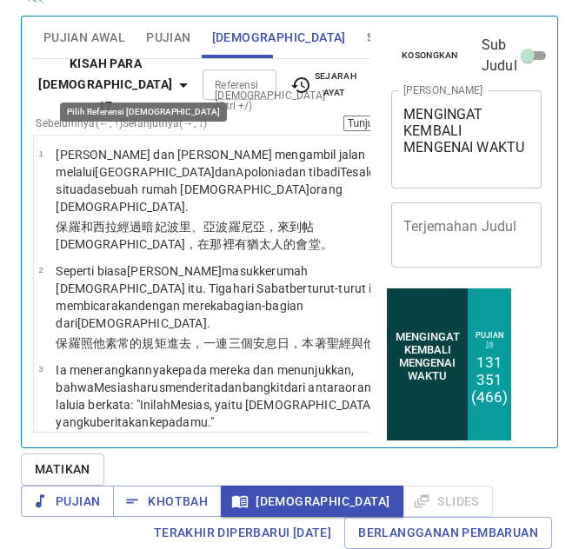
scroll to position [4081, 0]
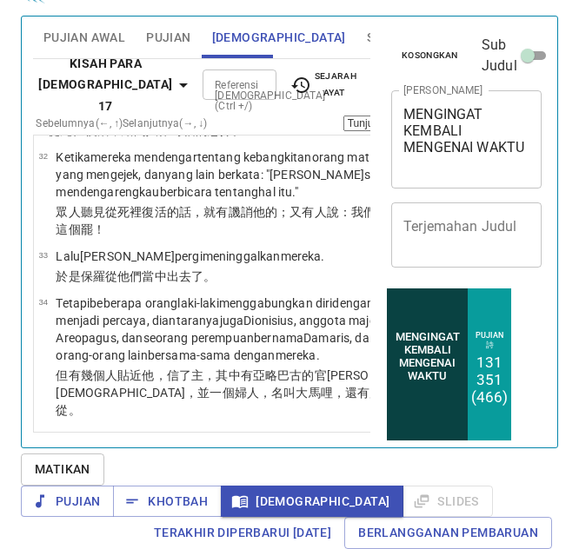
drag, startPoint x: 118, startPoint y: 312, endPoint x: 59, endPoint y: 197, distance: 129.0
copy p "Adapun orang-orang Atena dan orang-orang asing yang tinggal di situ tidak mempu…"
click at [229, 75] on input "Referensi [DEMOGRAPHIC_DATA] (Ctrl +/)" at bounding box center [225, 85] width 35 height 20
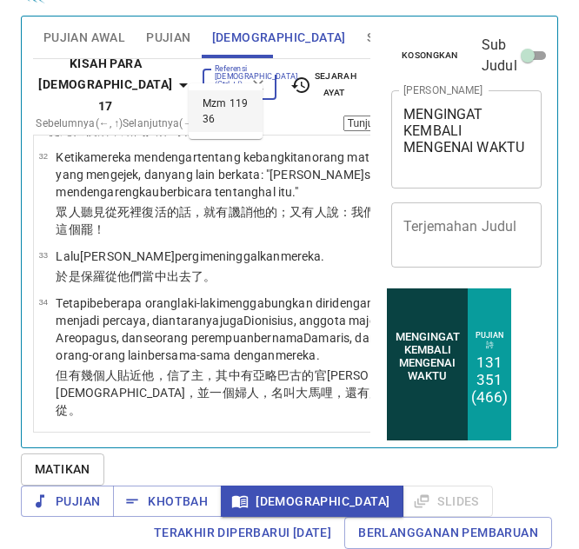
scroll to position [0, 33]
type input "mzm 119 36"
select select "36"
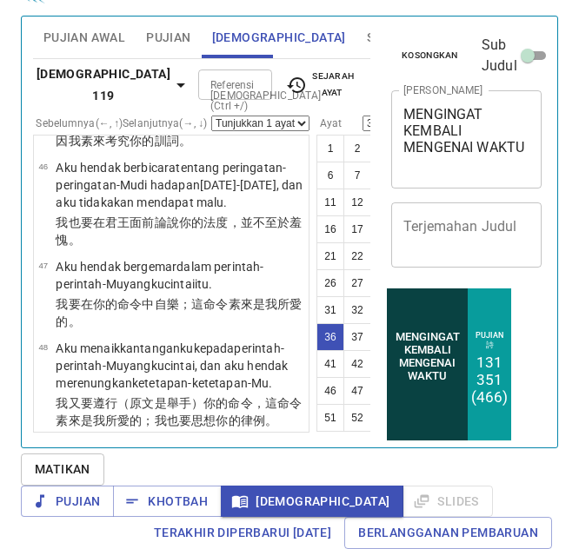
scroll to position [21, 0]
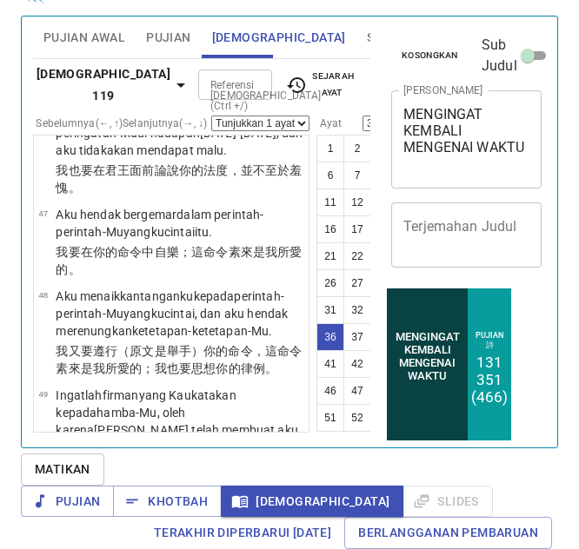
drag, startPoint x: 52, startPoint y: 232, endPoint x: 144, endPoint y: 286, distance: 106.7
copy tr "Condongkanlah hatiku kepada peringatan-peringatan-Mu , dan jangan kepada laba ."
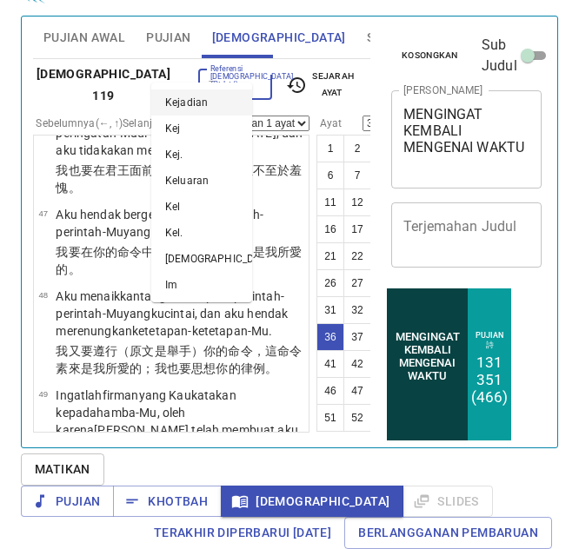
click at [203, 75] on input "Referensi [DEMOGRAPHIC_DATA] (Ctrl +/)" at bounding box center [220, 85] width 35 height 20
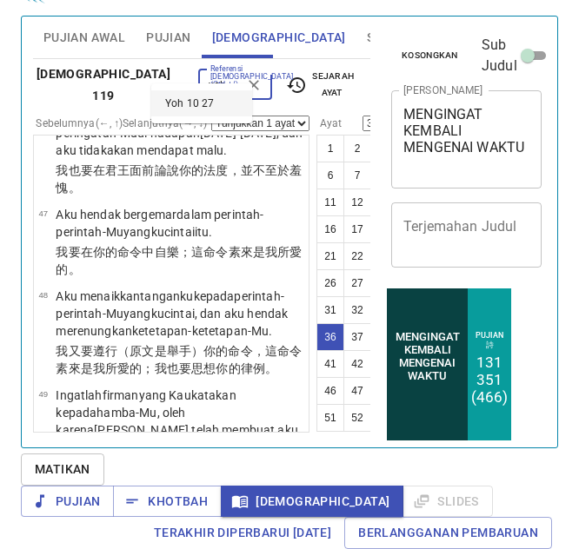
type input "yoh 10 27"
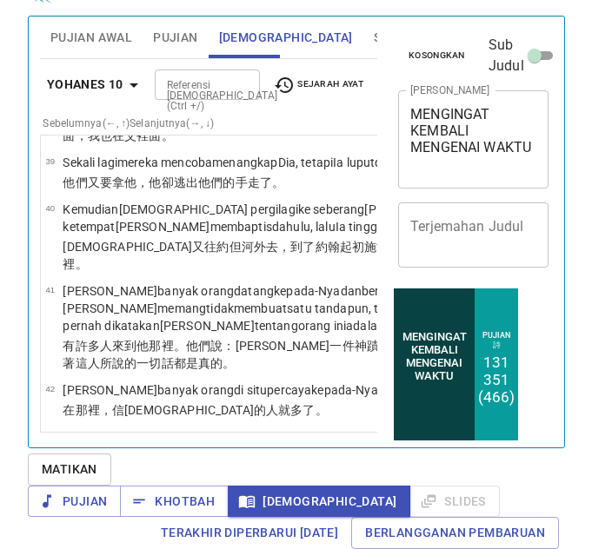
scroll to position [21, 0]
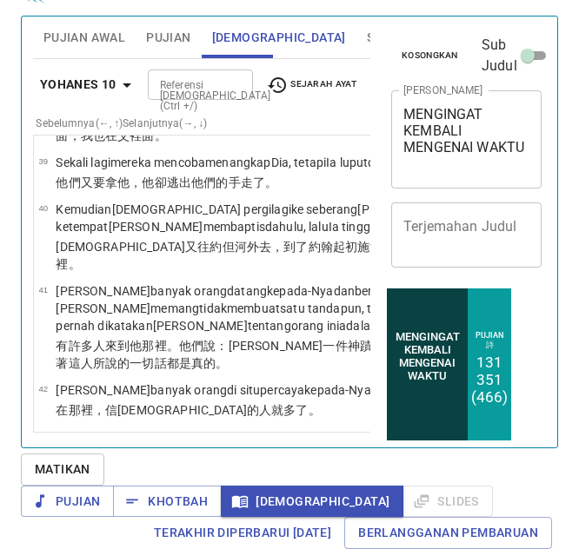
drag, startPoint x: 50, startPoint y: 233, endPoint x: 202, endPoint y: 287, distance: 161.3
copy tr "Domba-domba-Ku mendengarkan suara-Ku dan Aku mengenal mereka dan mereka mengiku…"
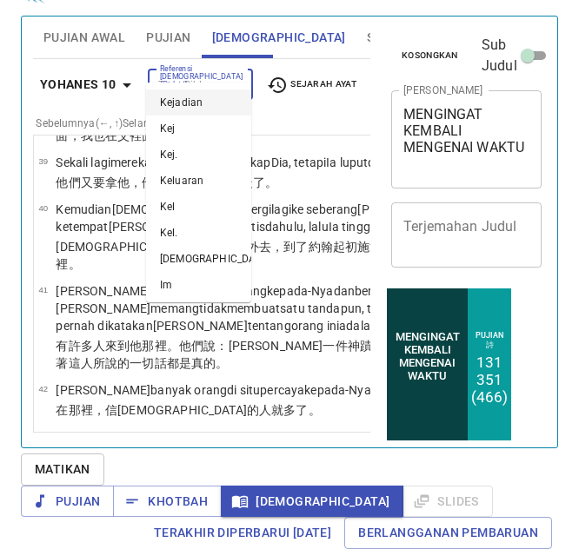
click at [195, 75] on input "Referensi [DEMOGRAPHIC_DATA] (Ctrl +/)" at bounding box center [186, 85] width 66 height 20
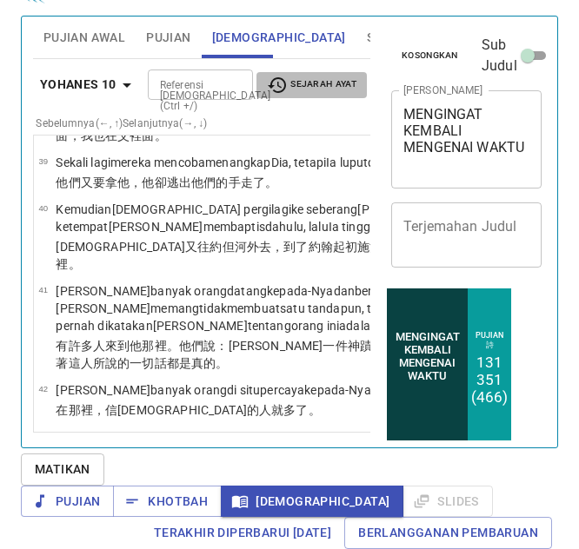
click at [305, 76] on button "Sejarah Ayat" at bounding box center [311, 85] width 110 height 26
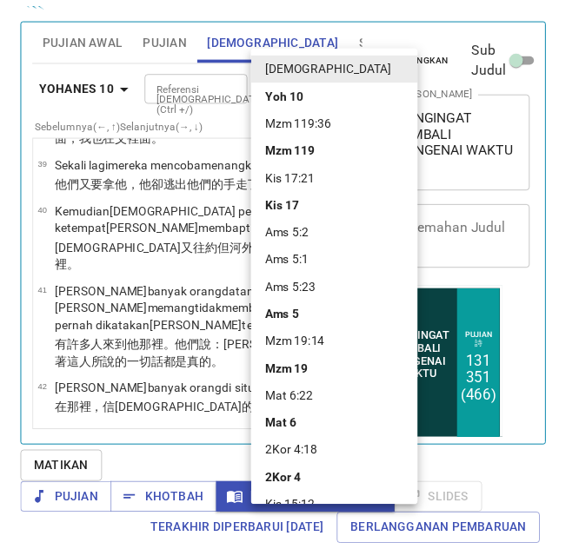
scroll to position [104, 0]
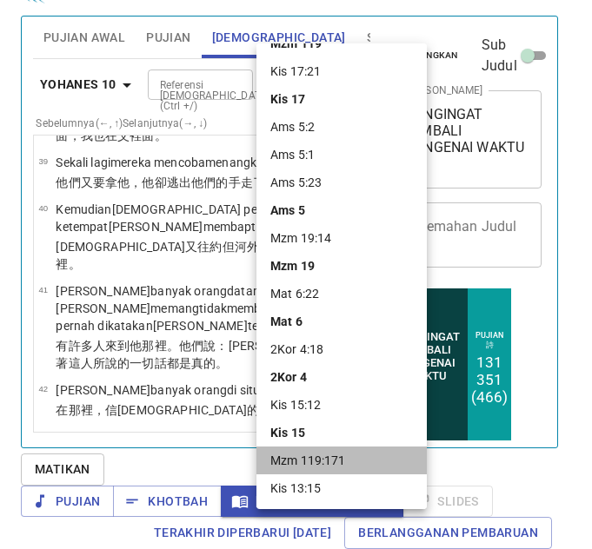
click at [351, 460] on li "Mzm 119:171" at bounding box center [341, 461] width 170 height 28
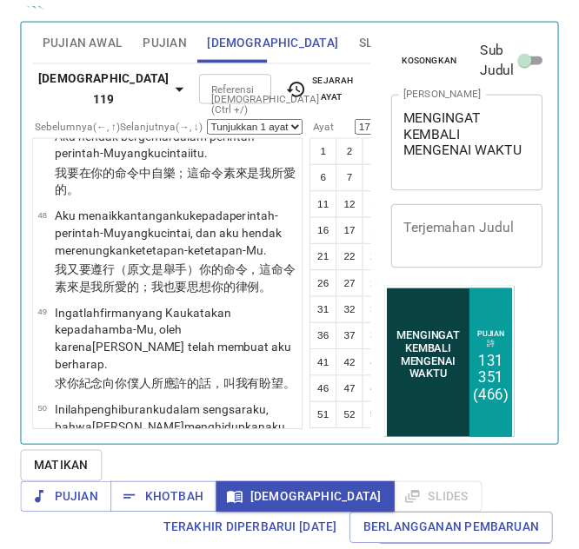
scroll to position [20788, 0]
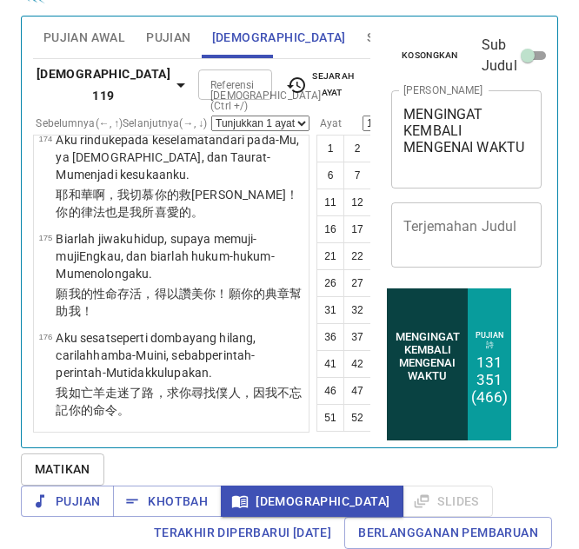
drag, startPoint x: 54, startPoint y: 229, endPoint x: 192, endPoint y: 297, distance: 154.3
copy tr "Biarlah bibirku mengucapkan puji-pujian , sebab Engkau mengajarkan ketetapan-ke…"
drag, startPoint x: 59, startPoint y: 361, endPoint x: 136, endPoint y: 414, distance: 93.7
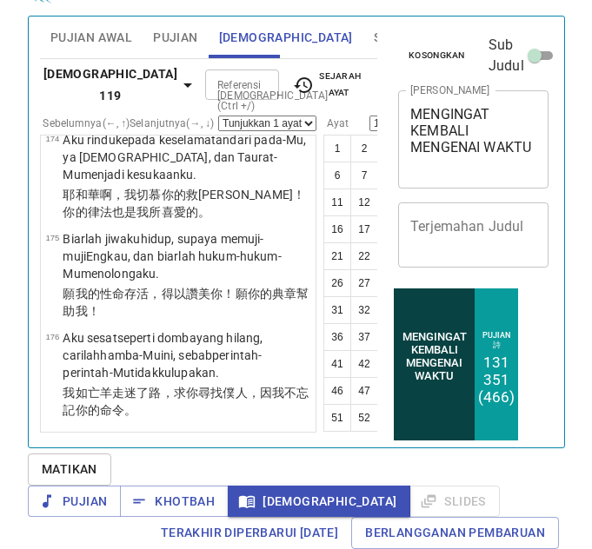
scroll to position [20913, 0]
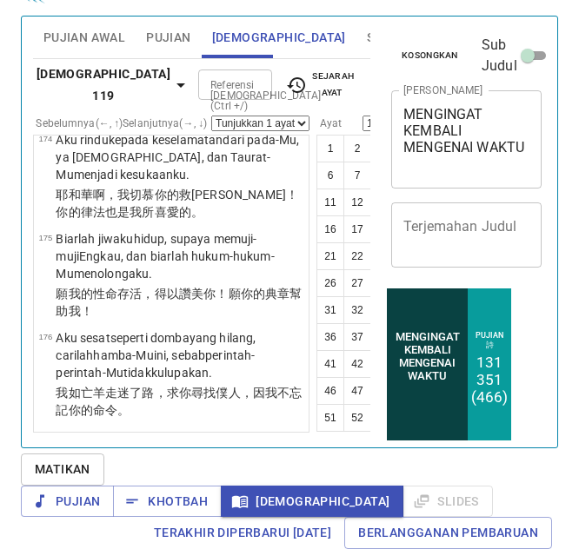
copy p "Biarlah lidahku menyanyikan janji-Mu , sebab segala perintah-Mu benar ."
click at [333, 71] on span "Sejarah Ayat" at bounding box center [321, 84] width 70 height 31
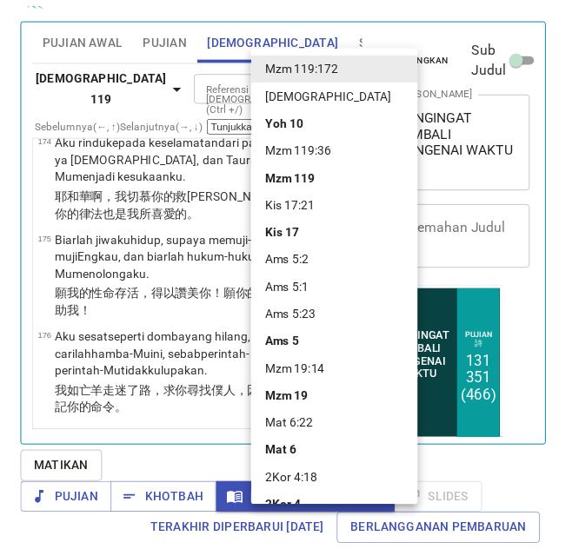
scroll to position [104, 0]
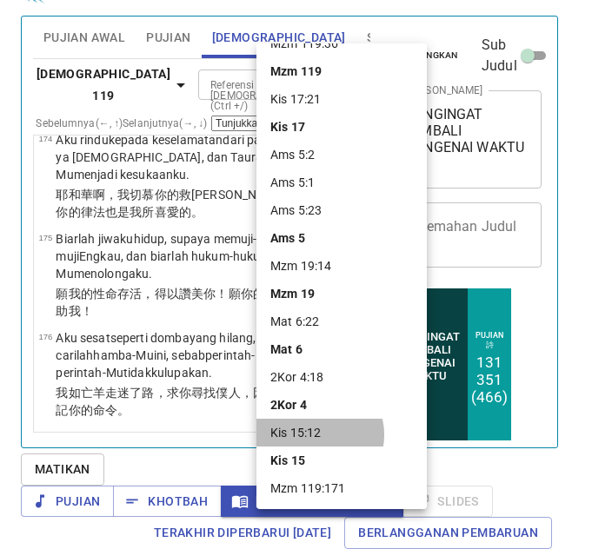
click at [319, 434] on li "Kis 15:12" at bounding box center [341, 433] width 170 height 28
select select "12"
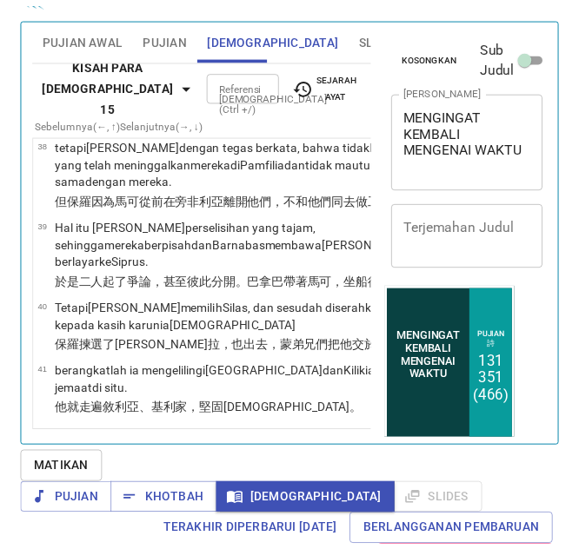
scroll to position [2381, 0]
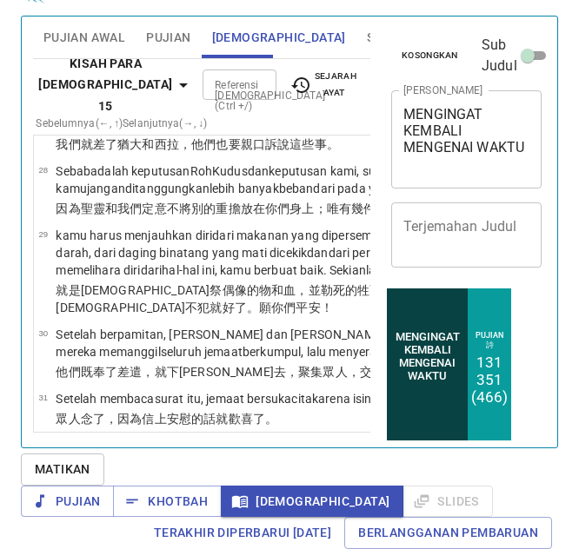
drag, startPoint x: 60, startPoint y: 182, endPoint x: 176, endPoint y: 321, distance: 181.4
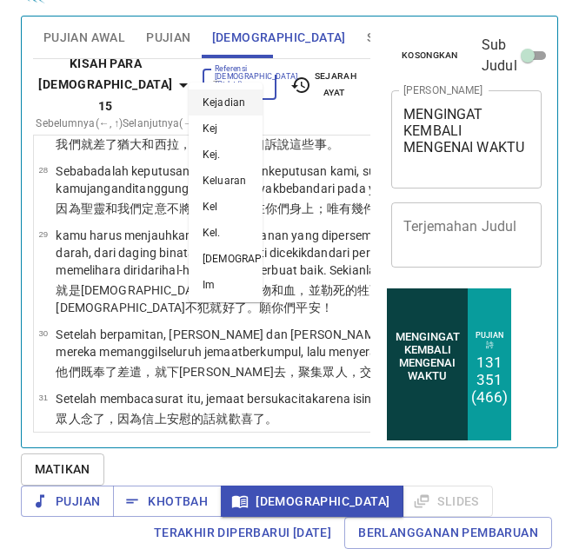
click at [215, 75] on input "Referensi [DEMOGRAPHIC_DATA] (Ctrl +/)" at bounding box center [225, 85] width 35 height 20
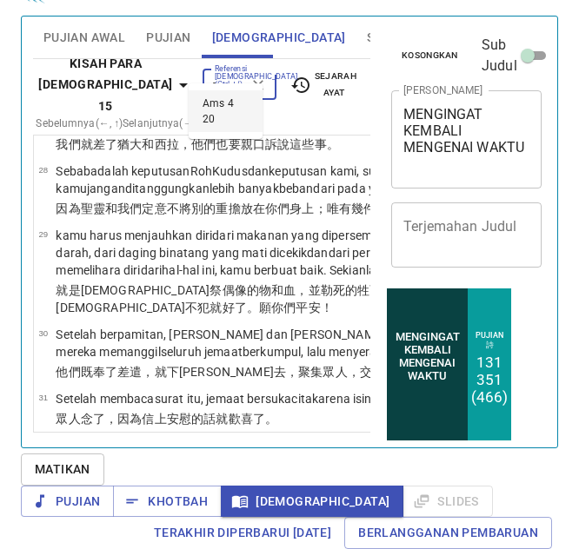
scroll to position [0, 17]
type input "ams 4 20"
select select "20"
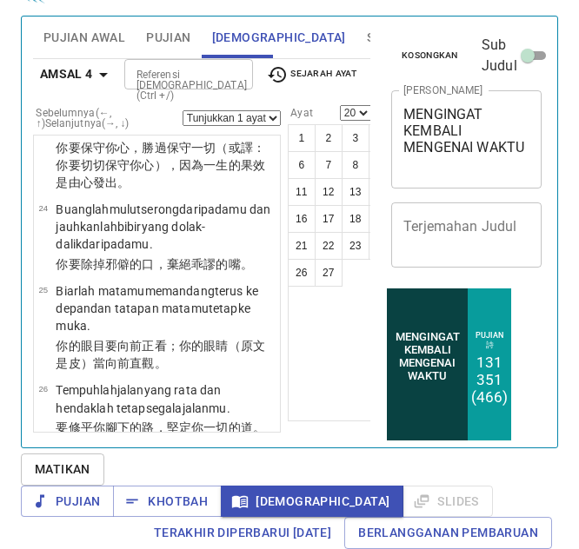
scroll to position [2513, 0]
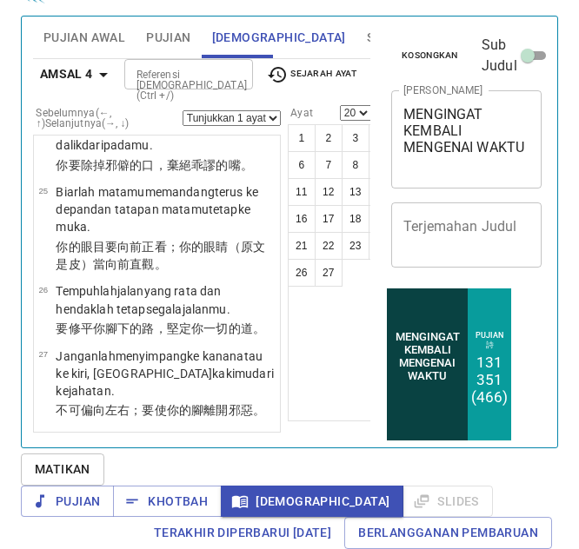
drag, startPoint x: 58, startPoint y: 230, endPoint x: 156, endPoint y: 288, distance: 113.0
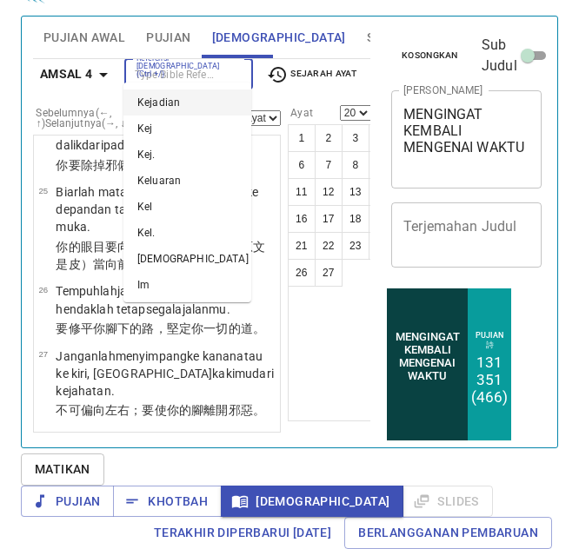
click at [189, 64] on input "Referensi [DEMOGRAPHIC_DATA] (Ctrl +/)" at bounding box center [173, 74] width 89 height 20
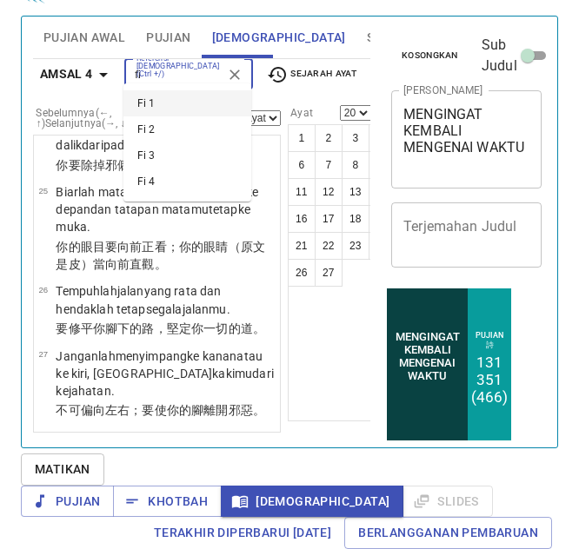
scroll to position [20, 0]
type input "flp"
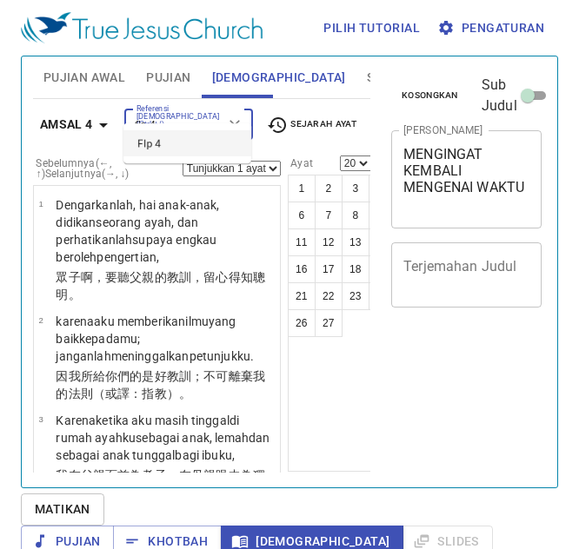
select select "20"
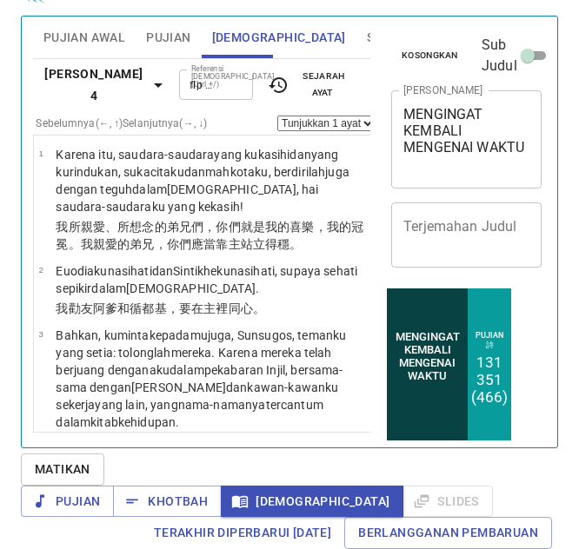
type input "Flp 4 8"
select select "8"
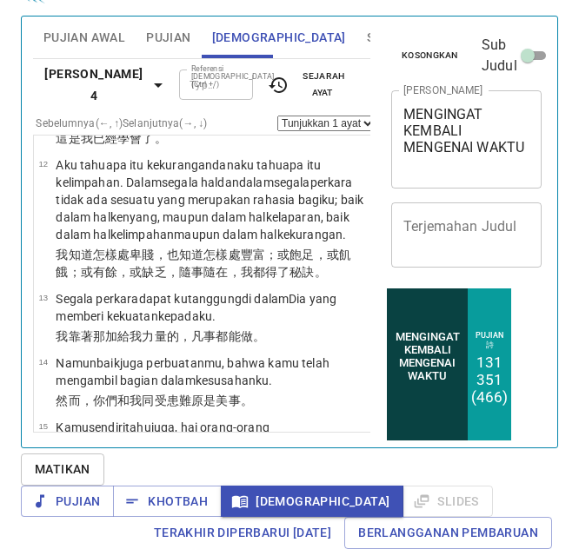
scroll to position [0, 0]
drag, startPoint x: 55, startPoint y: 149, endPoint x: 154, endPoint y: 307, distance: 185.9
copy tr "Jadi akhirnya , saudara-saudara , semua yang benar , semua yang mulia , semua y…"
click at [184, 75] on input "Referensi [DEMOGRAPHIC_DATA] (Ctrl +/)" at bounding box center [201, 85] width 35 height 20
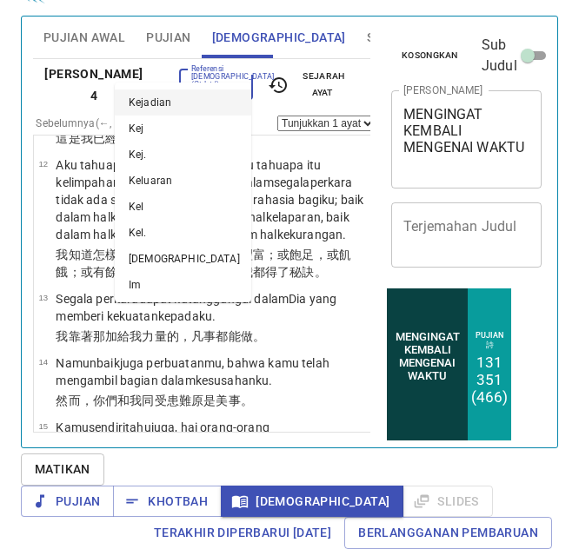
scroll to position [20, 0]
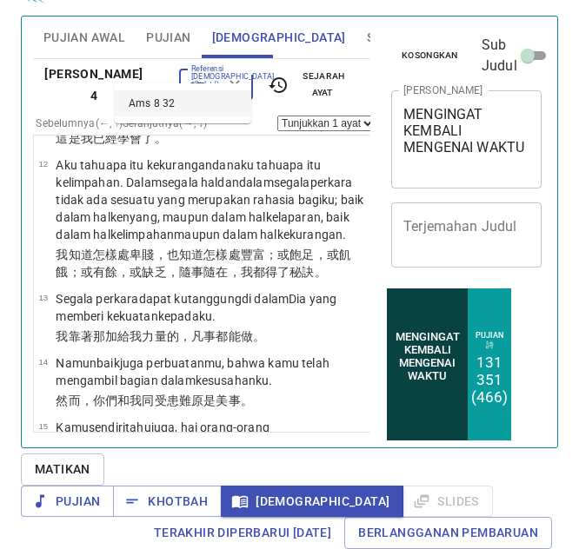
type input "ams 8 32"
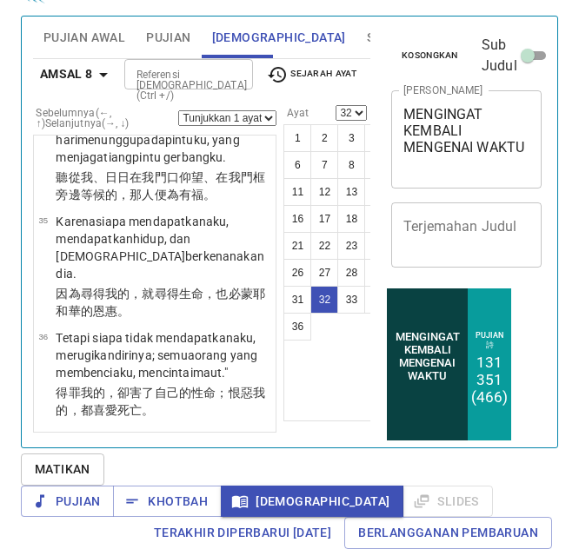
scroll to position [21, 0]
drag, startPoint x: 60, startPoint y: 229, endPoint x: 164, endPoint y: 293, distance: 122.5
copy p "Oleh sebab itu , hai anak-anak , dengarkanlah aku, karena berbahagialah mereka …"
drag, startPoint x: 56, startPoint y: 367, endPoint x: 165, endPoint y: 413, distance: 118.8
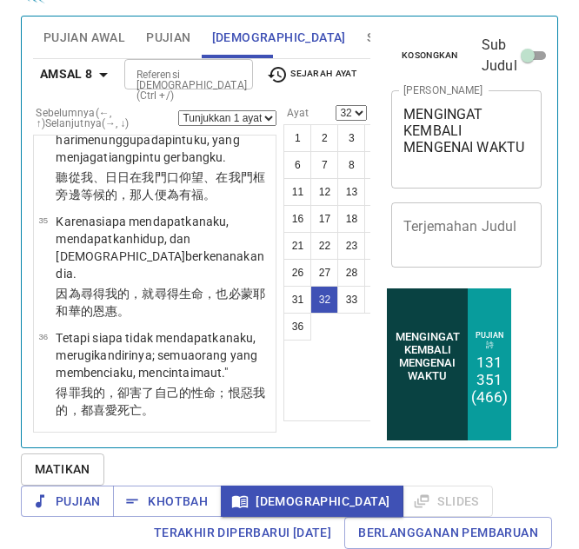
click at [165, 67] on p "Dengarkanlah didikan , maka kamu menjadi bijak ; janganlah mengabaikannya ." at bounding box center [163, 41] width 215 height 52
select select "33"
copy p "Dengarkanlah didikan , maka kamu menjadi bijak ; janganlah mengabaikannya ."
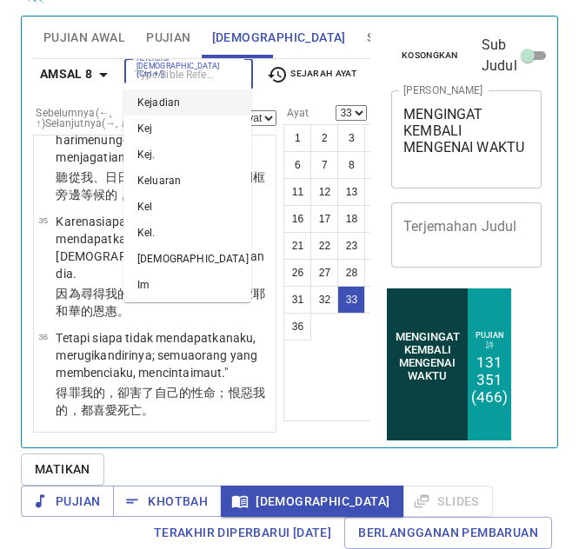
click at [158, 64] on input "Referensi [DEMOGRAPHIC_DATA] (Ctrl +/)" at bounding box center [173, 74] width 89 height 20
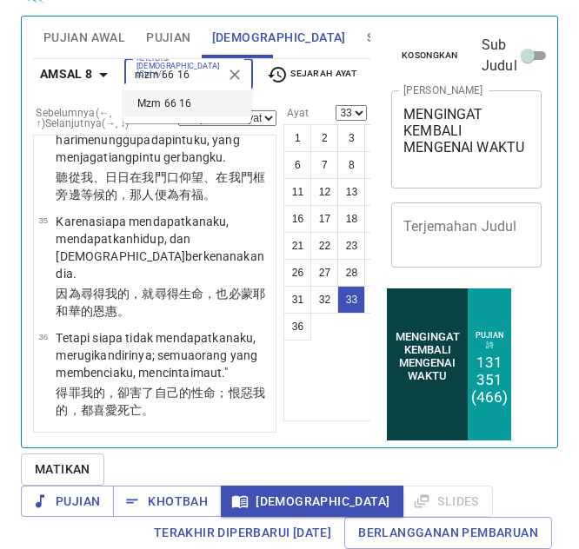
type input "mzm 66 16"
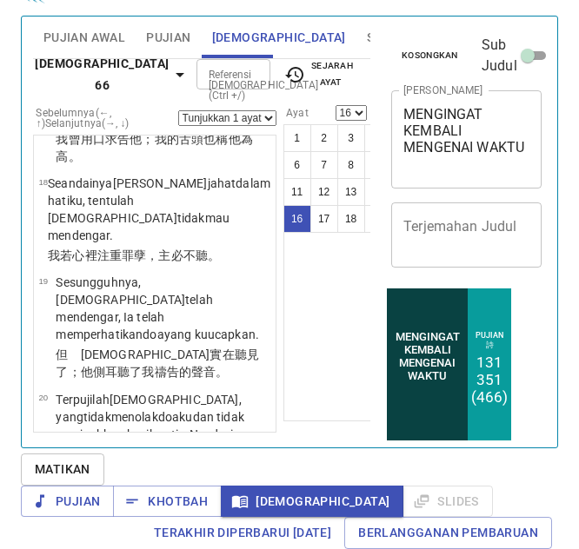
scroll to position [21, 0]
drag, startPoint x: 54, startPoint y: 208, endPoint x: 126, endPoint y: 295, distance: 113.6
copy tr "Marilah , dengarlah , hai kamu sekalian yang takut akan Allah , aku hendak menc…"
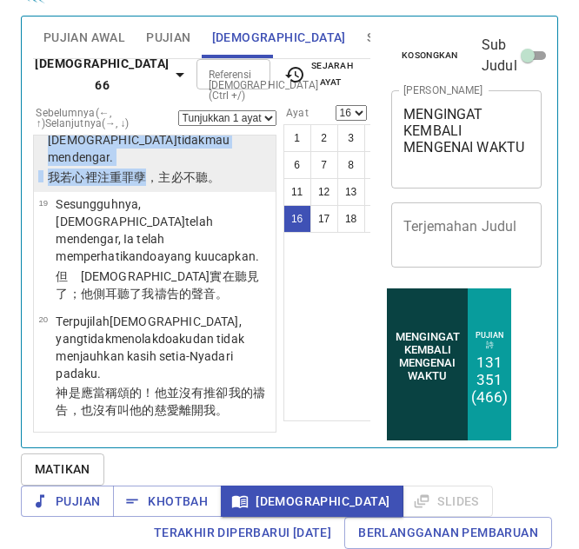
scroll to position [2288, 0]
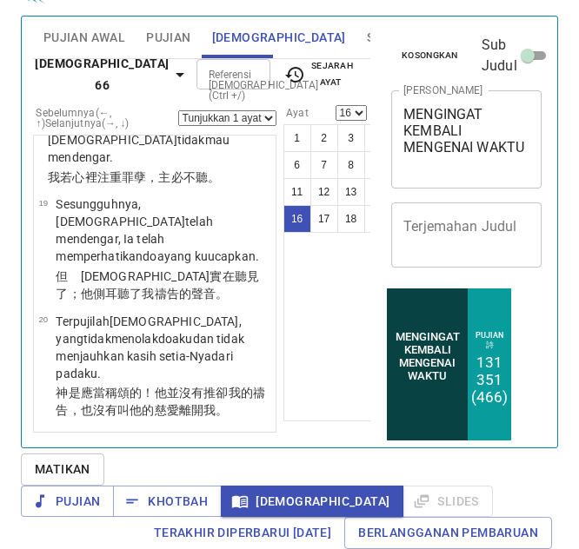
drag, startPoint x: 56, startPoint y: 376, endPoint x: 175, endPoint y: 250, distance: 172.7
click at [175, 50] on p "Kepada-Nya aku telah berseru dengan mulutku , kini dengan lidahku aku menyanyik…" at bounding box center [163, 23] width 215 height 52
select select "17"
copy p "Kepada-Nya aku telah berseru dengan mulutku , kini dengan lidahku aku menyanyik…"
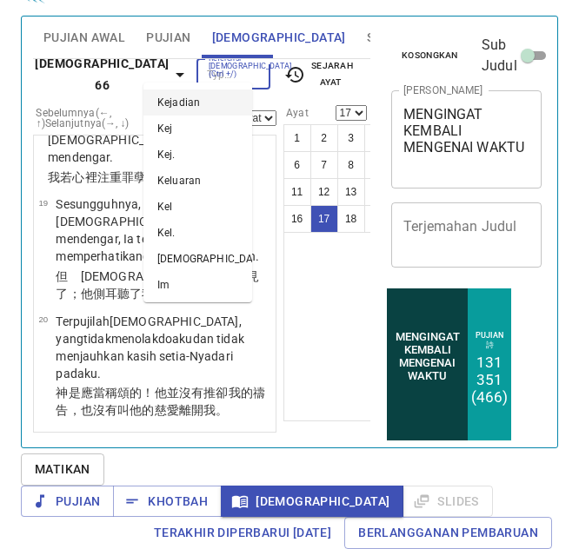
click at [202, 72] on input "Referensi [DEMOGRAPHIC_DATA] (Ctrl +/)" at bounding box center [219, 74] width 35 height 20
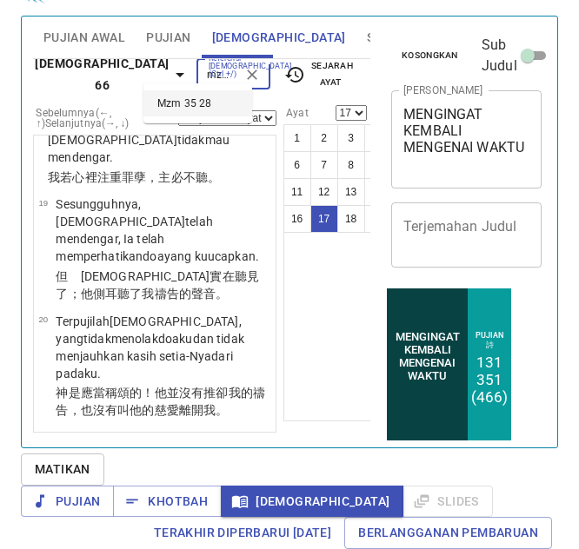
type input "mzm 35 28"
select select "28"
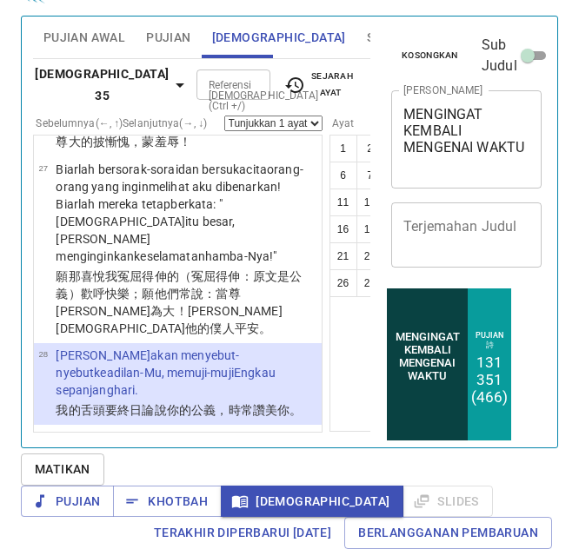
scroll to position [21, 0]
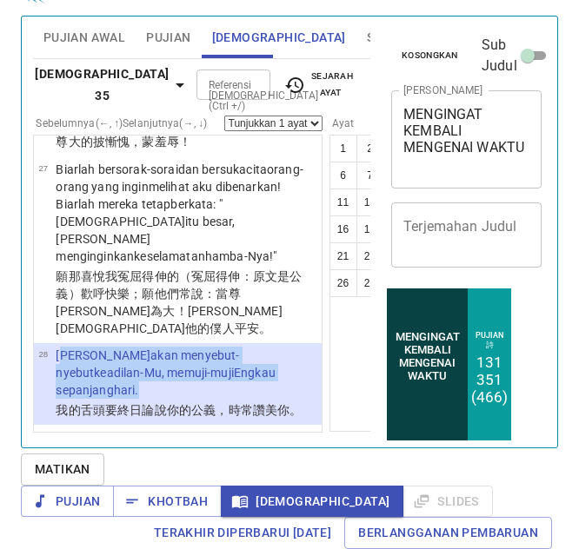
drag, startPoint x: 61, startPoint y: 315, endPoint x: 166, endPoint y: 368, distance: 117.7
click at [166, 368] on p "Dan lidahku akan menyebut-nyebut keadilan-Mu , memuji-muji Engkau sepanjang har…" at bounding box center [186, 373] width 261 height 52
drag, startPoint x: 166, startPoint y: 368, endPoint x: 55, endPoint y: 321, distance: 120.7
click at [55, 347] on tr "28 Dan lidahku akan menyebut-nyebut keadilan-Mu , memuji-muji Engkau sepanjang …" at bounding box center [177, 374] width 278 height 55
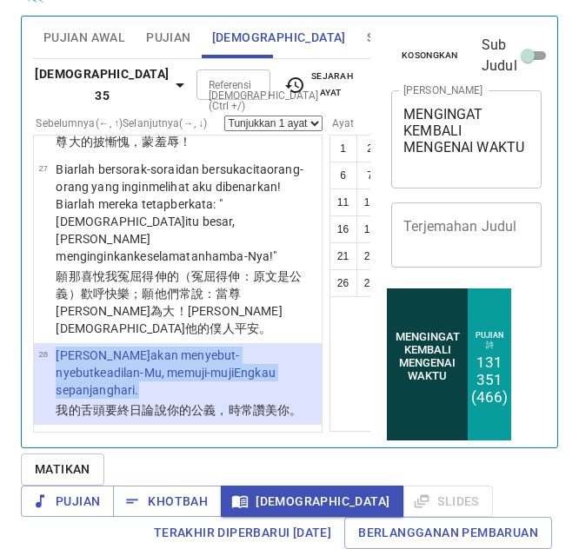
copy tr "Dan lidahku akan menyebut-nyebut keadilan-Mu , memuji-muji Engkau sepanjang har…"
click at [196, 76] on div "Referensi [DEMOGRAPHIC_DATA] (Ctrl +/)" at bounding box center [233, 85] width 74 height 30
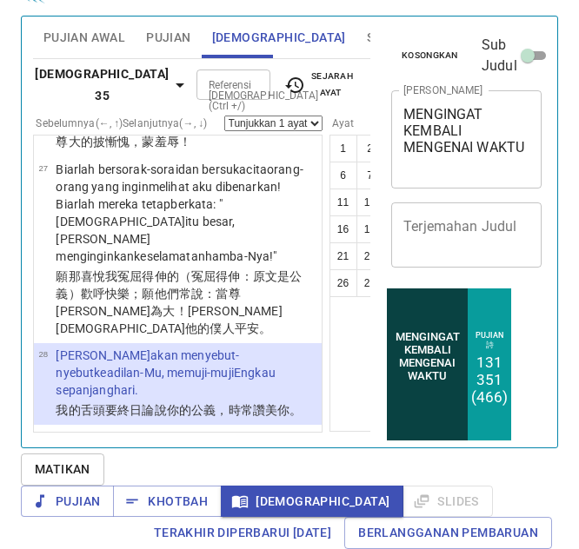
scroll to position [16, 0]
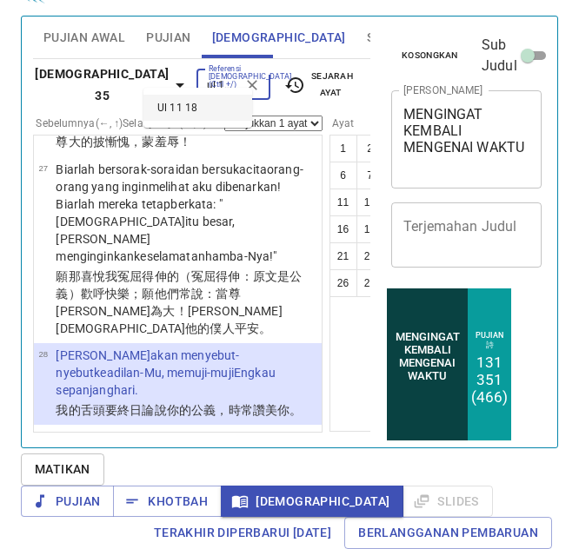
type input "ul 11 18"
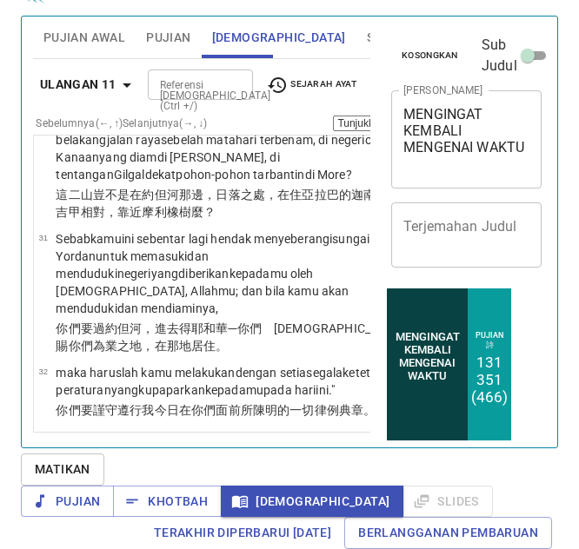
scroll to position [21, 0]
drag, startPoint x: 56, startPoint y: 193, endPoint x: 183, endPoint y: 308, distance: 171.6
copy p "Tetapi kamu harus menaruh perkataanku ini dalam hatimu dan dalam jiwamu ; kamu …"
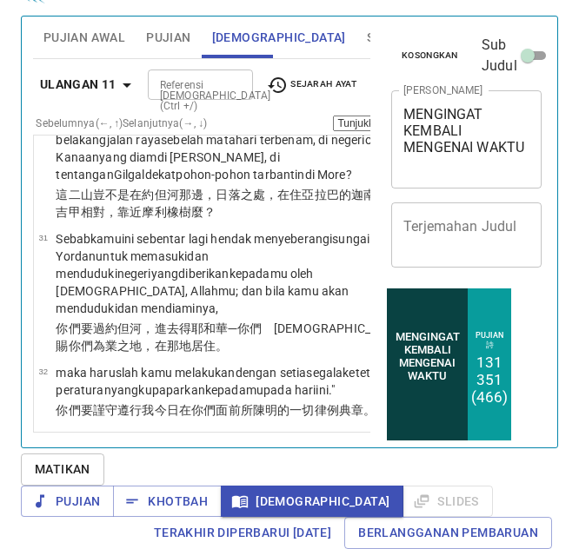
drag, startPoint x: 53, startPoint y: 181, endPoint x: 195, endPoint y: 318, distance: 197.2
copy tr "Kamu harus mengajarkannya kepada anak-anakmu dengan membicarakannya , apabila e…"
drag, startPoint x: 54, startPoint y: 196, endPoint x: 169, endPoint y: 246, distance: 124.9
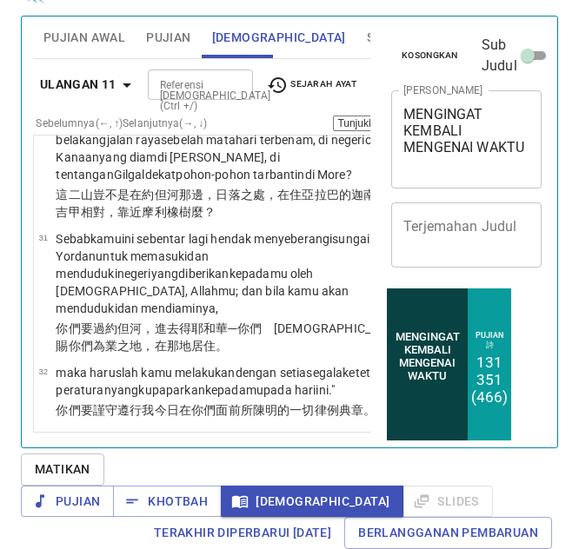
select select "20"
copy tr "engkau harus menuliskannya pada tiang pintu rumahmu dan pada pintu gerbangmu ,"
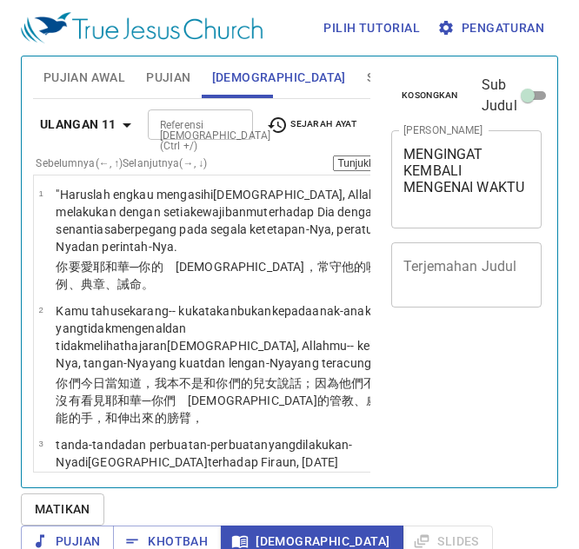
select select "20"
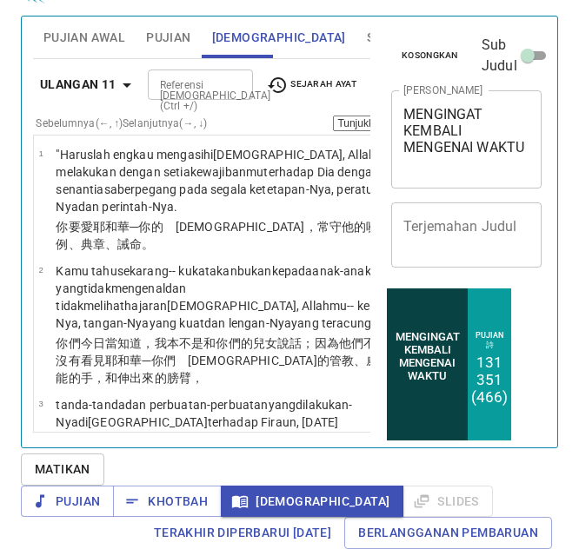
click at [203, 75] on input "Referensi [DEMOGRAPHIC_DATA] (Ctrl +/)" at bounding box center [186, 85] width 66 height 20
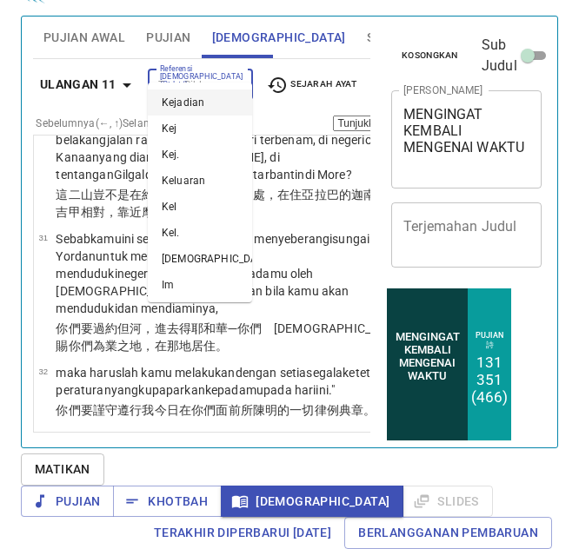
scroll to position [0, 0]
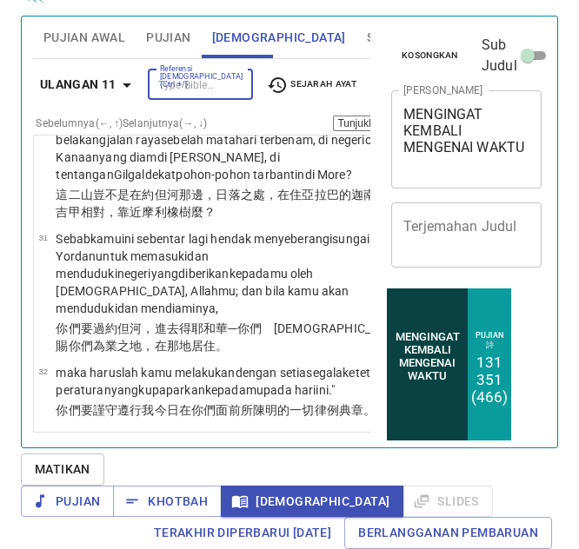
click at [203, 75] on input "Referensi [DEMOGRAPHIC_DATA] (Ctrl +/)" at bounding box center [186, 85] width 66 height 20
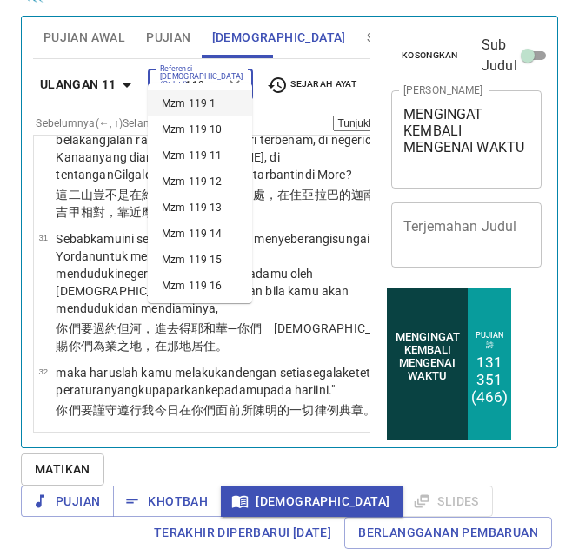
scroll to position [0, 3]
type input "mzm 119 15"
select select "15"
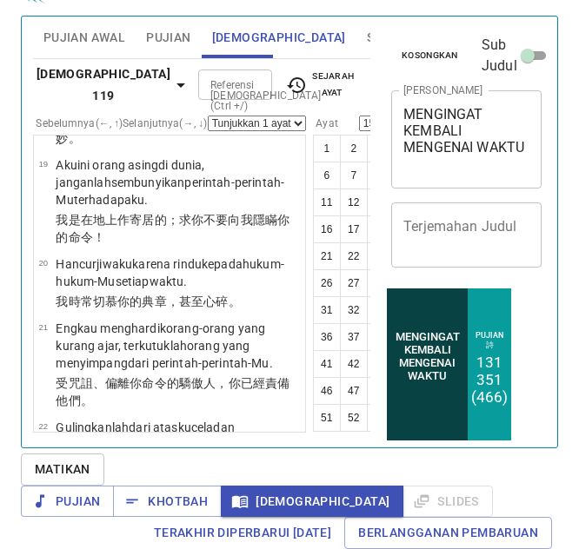
scroll to position [21, 0]
drag, startPoint x: 57, startPoint y: 238, endPoint x: 158, endPoint y: 288, distance: 112.7
copy p "Aku hendak merenungkan titah-titah-Mu dan mengamat-amati jalan-jalan-Mu ."
click at [203, 76] on div "Referensi [DEMOGRAPHIC_DATA] (Ctrl +/)" at bounding box center [235, 85] width 74 height 30
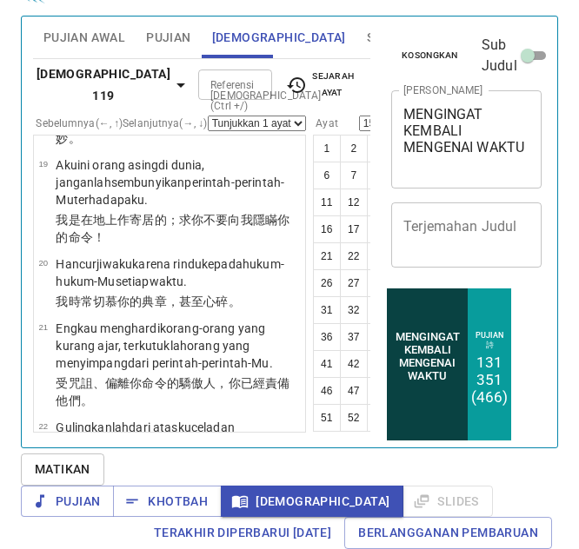
scroll to position [16, 0]
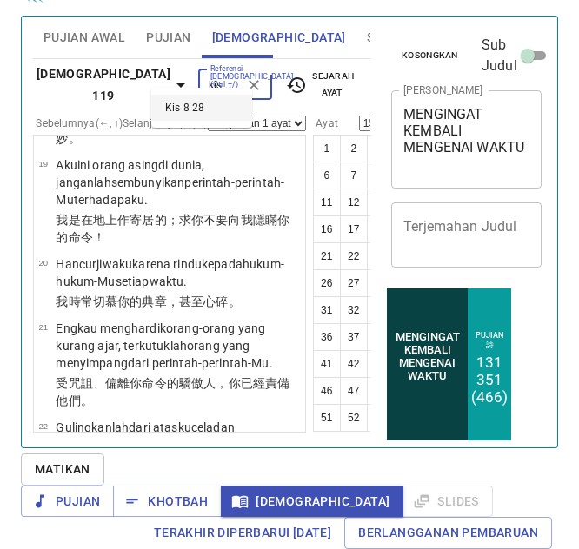
type input "kis 8 28"
select select "28"
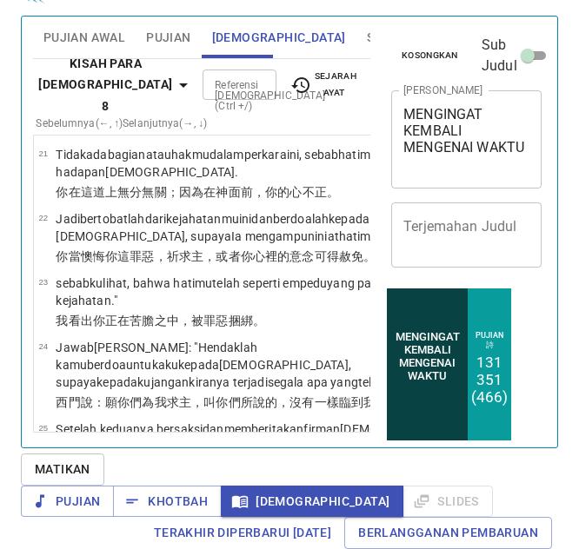
scroll to position [4497, 0]
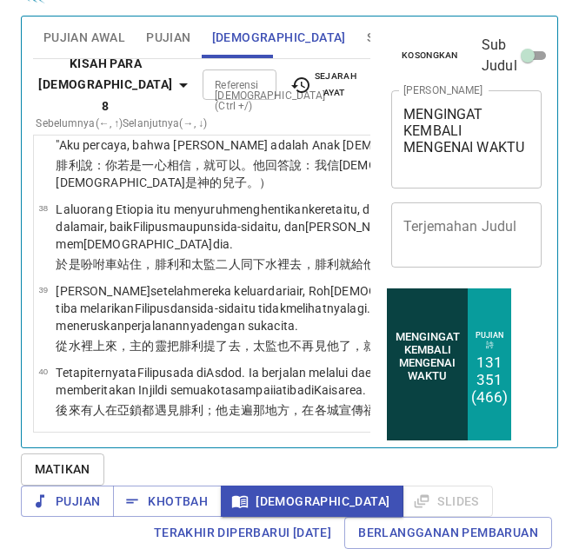
drag, startPoint x: 54, startPoint y: 230, endPoint x: 129, endPoint y: 297, distance: 100.3
copy tr "Sekarang orang itu sedang dalam perjalanan pulang dan duduk dalam keretanya sam…"
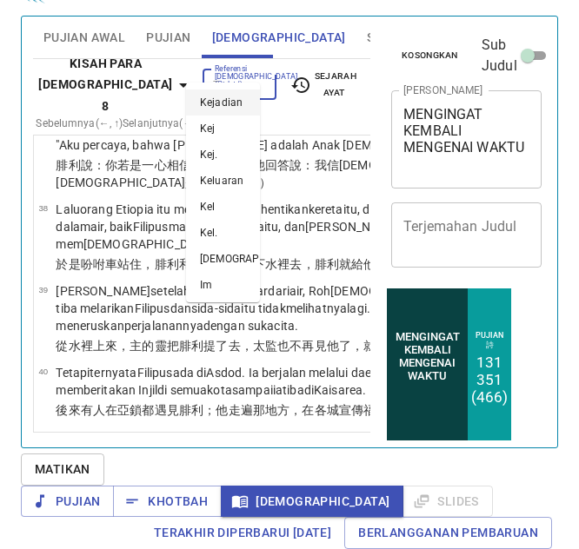
click at [223, 75] on input "Referensi [DEMOGRAPHIC_DATA] (Ctrl +/)" at bounding box center [225, 85] width 35 height 20
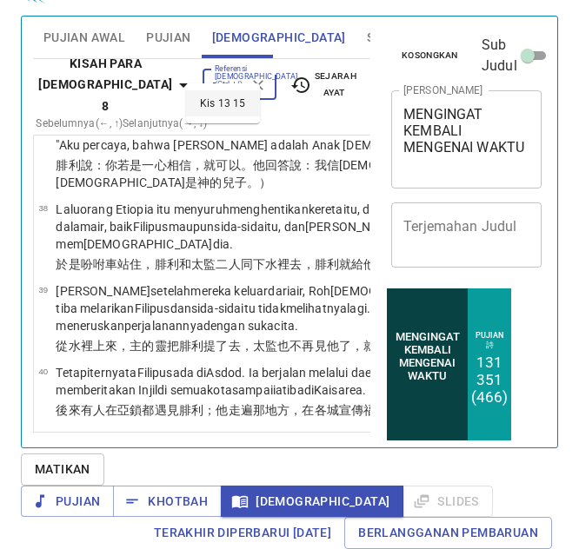
scroll to position [0, 17]
type input "kis 13 15"
select select "15"
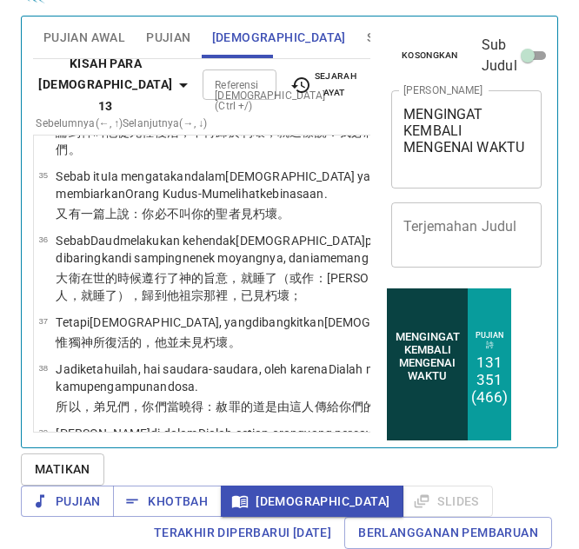
scroll to position [21, 0]
drag, startPoint x: 55, startPoint y: 159, endPoint x: 172, endPoint y: 331, distance: 208.2
copy tr "Setelah selesai pembacaan dari hukum Taurat dan kitab nabi-nabi , pejabat-pejab…"
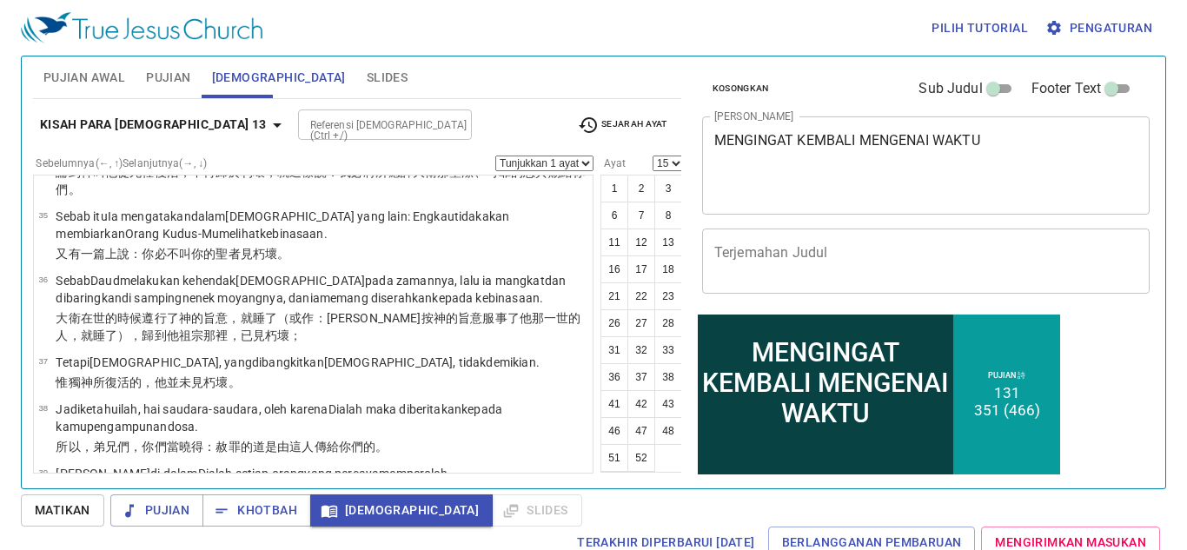
scroll to position [1156, 0]
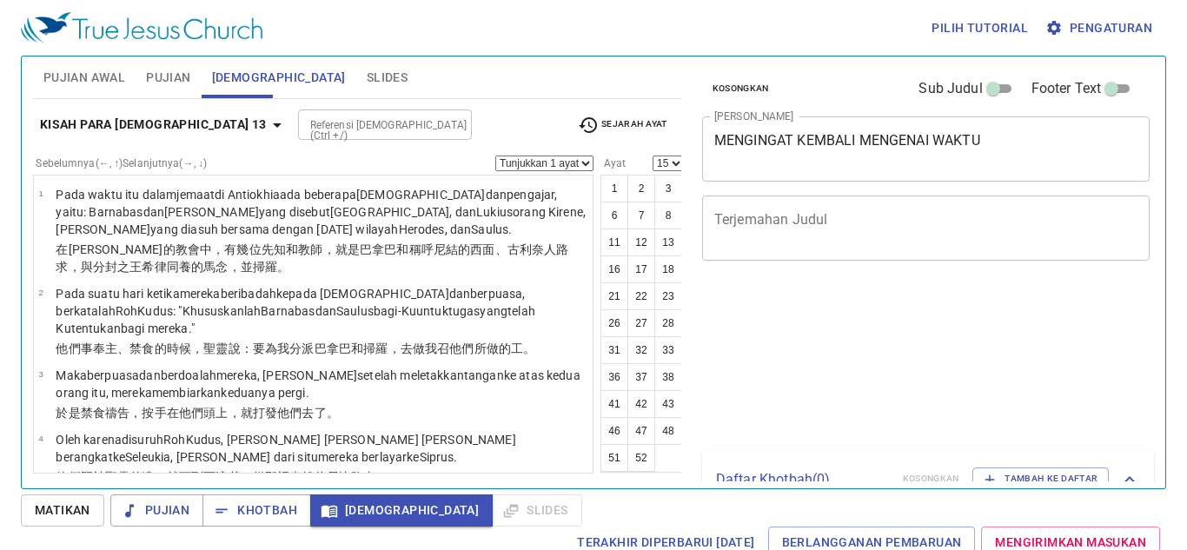
select select "15"
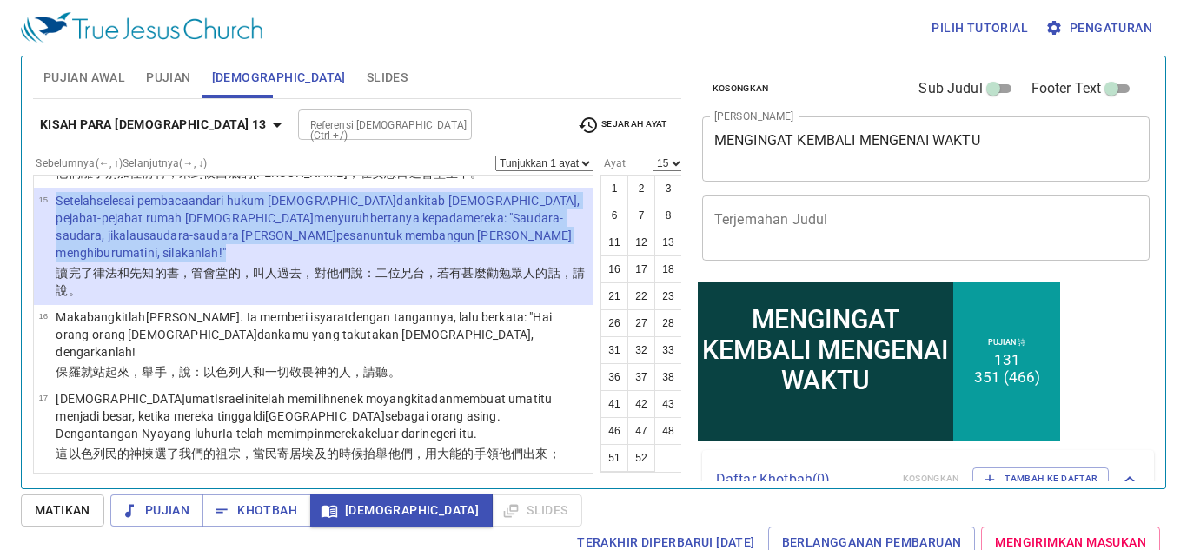
scroll to position [103, 0]
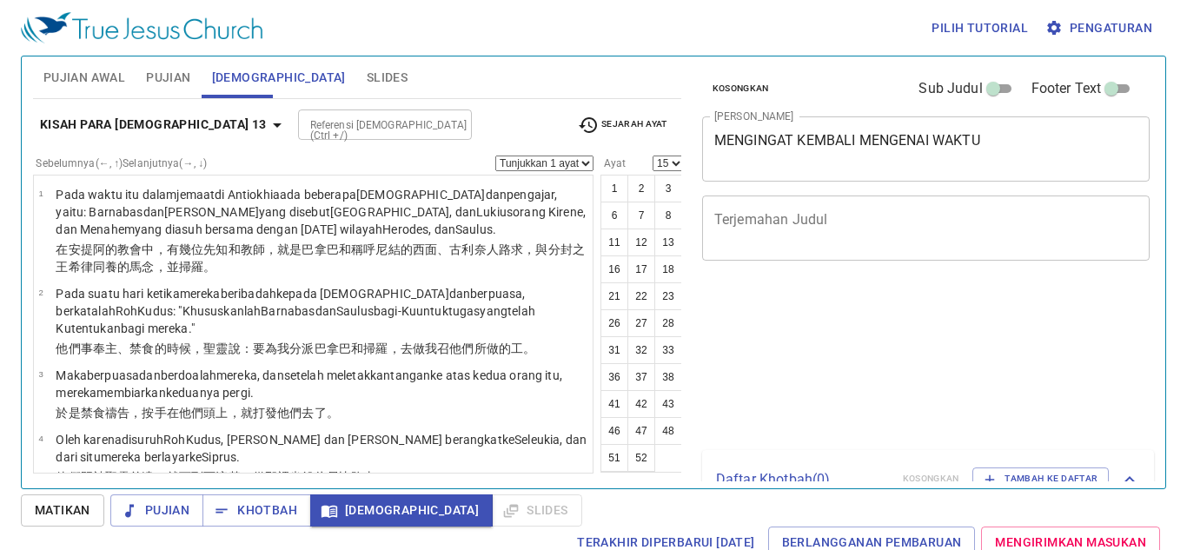
select select "15"
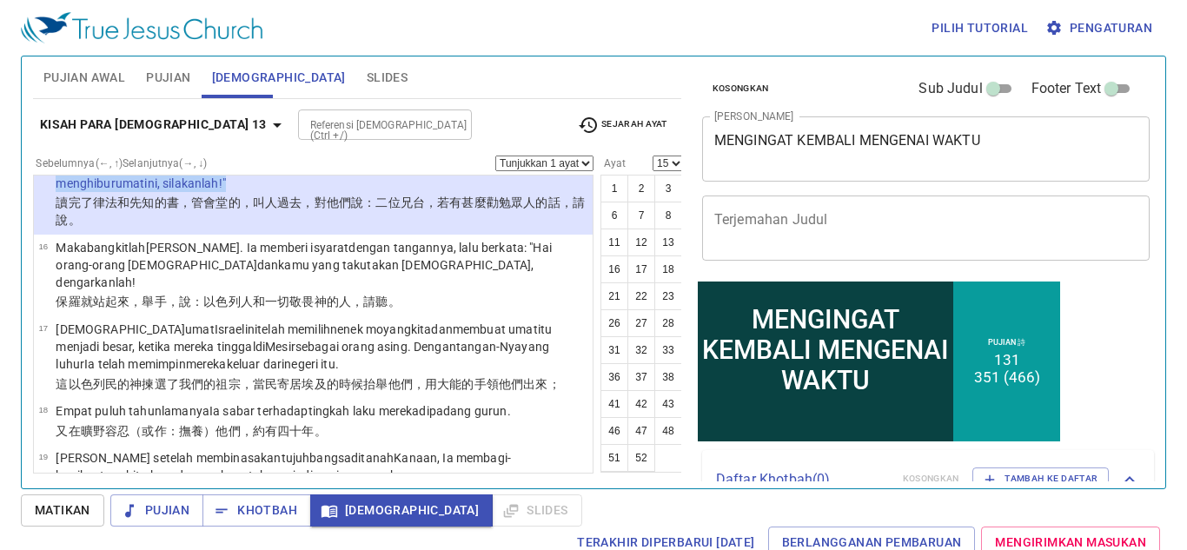
scroll to position [103, 0]
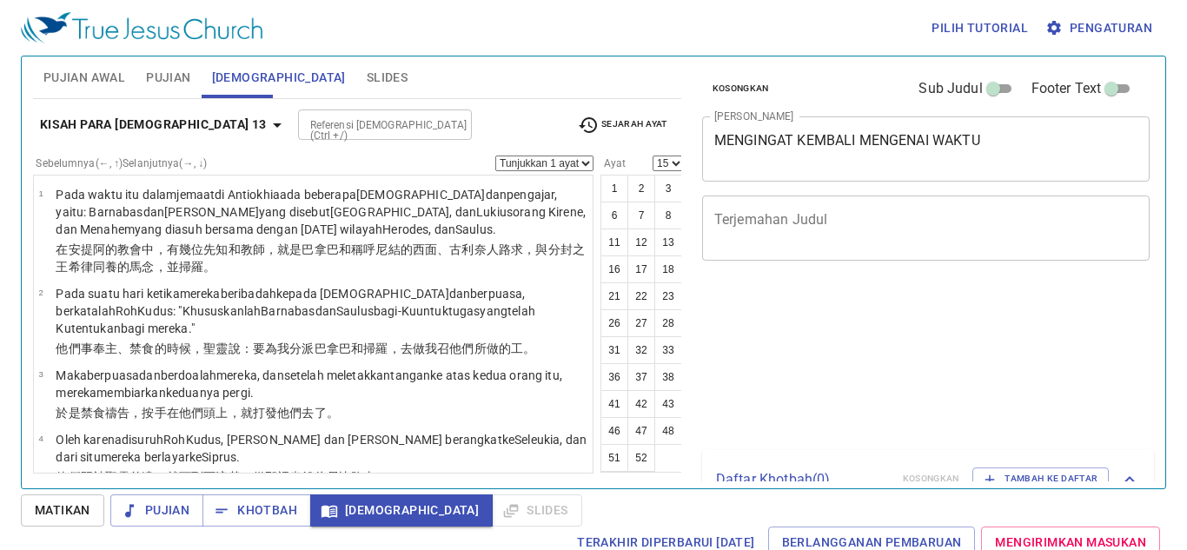
select select "15"
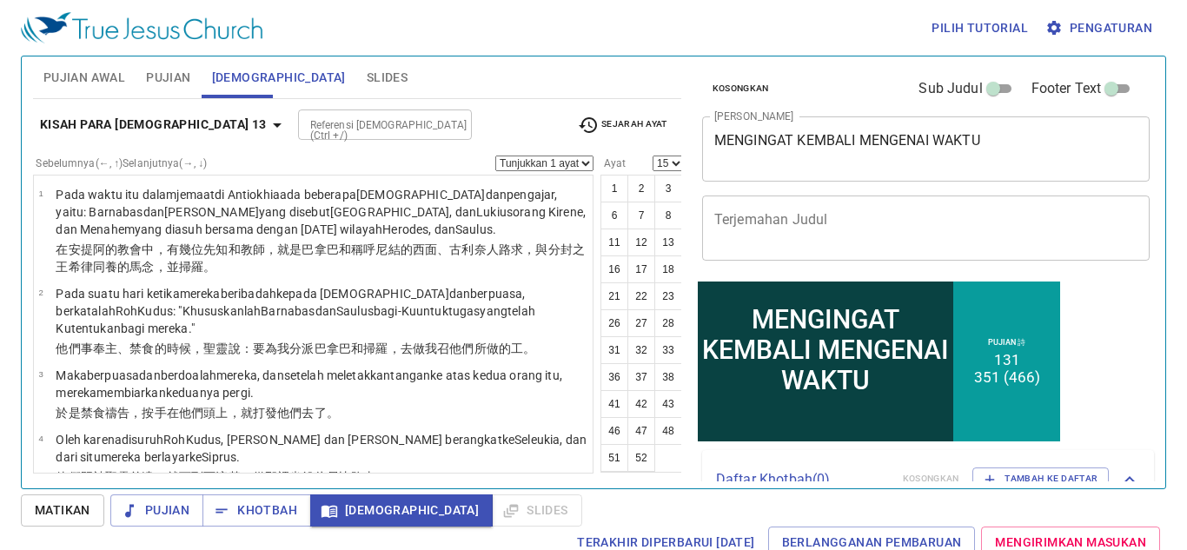
scroll to position [103, 0]
